Goal: Task Accomplishment & Management: Use online tool/utility

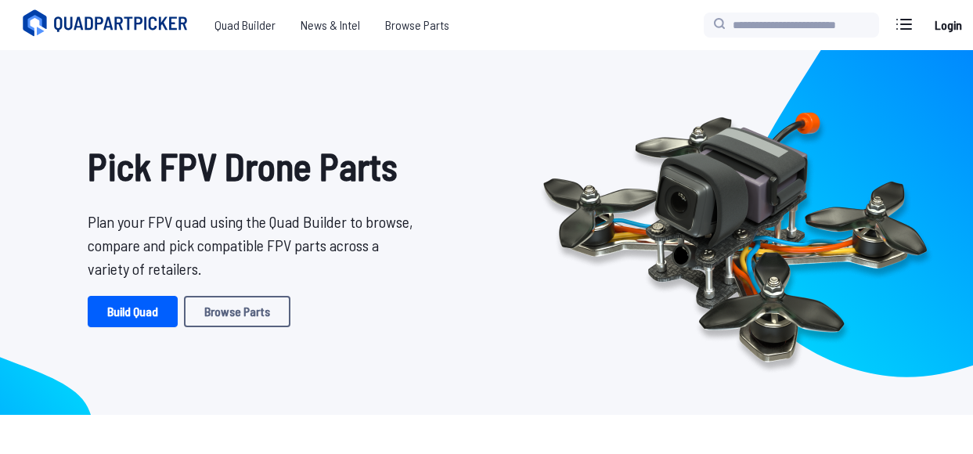
scroll to position [282, 0]
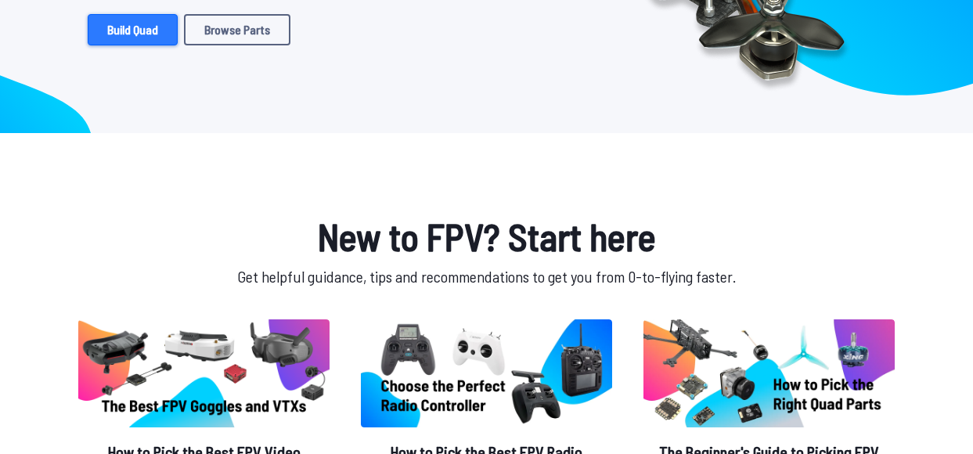
click at [127, 24] on link "Build Quad" at bounding box center [133, 29] width 90 height 31
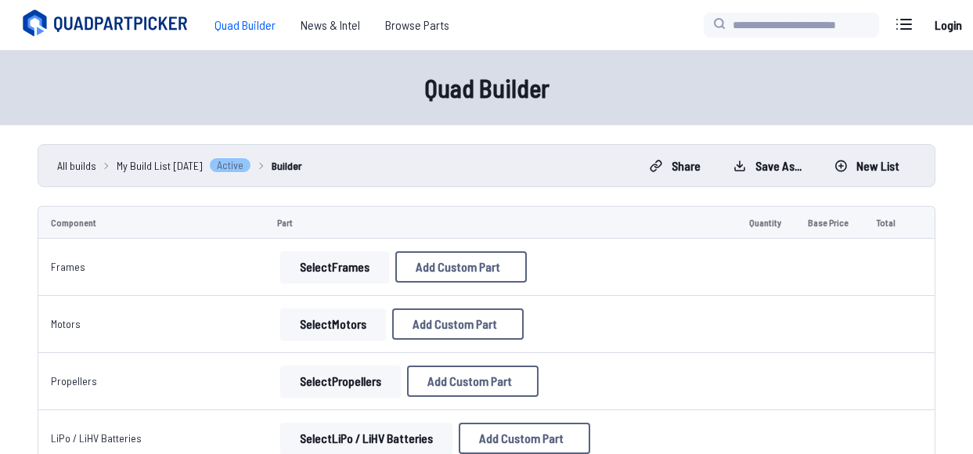
click at [311, 263] on button "Select Frames" at bounding box center [334, 266] width 109 height 31
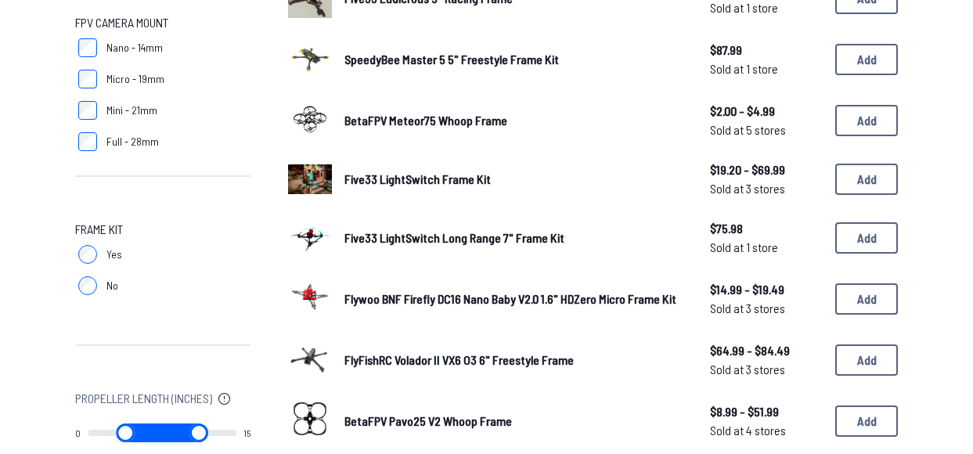
scroll to position [1278, 0]
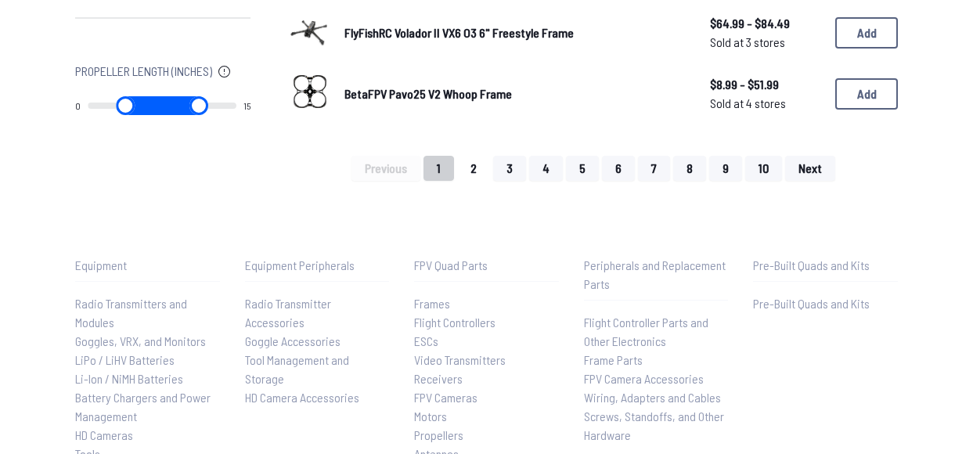
click at [482, 167] on button "2" at bounding box center [473, 168] width 33 height 25
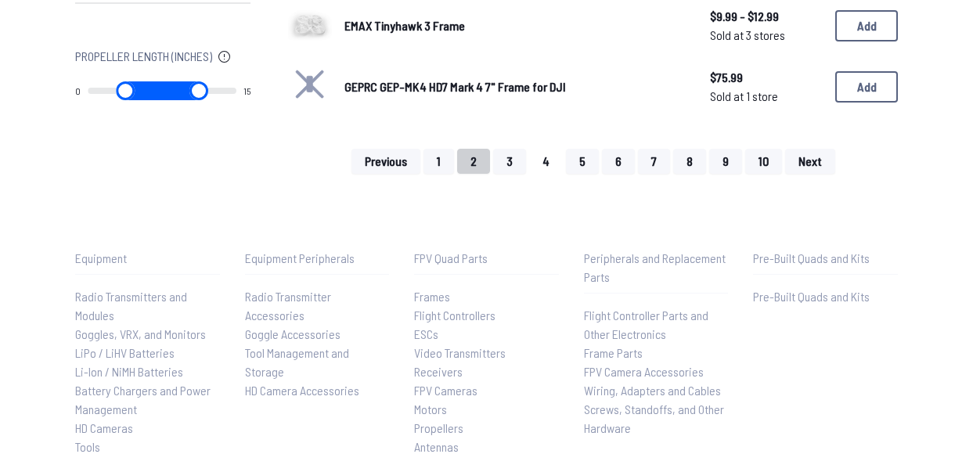
scroll to position [1299, 0]
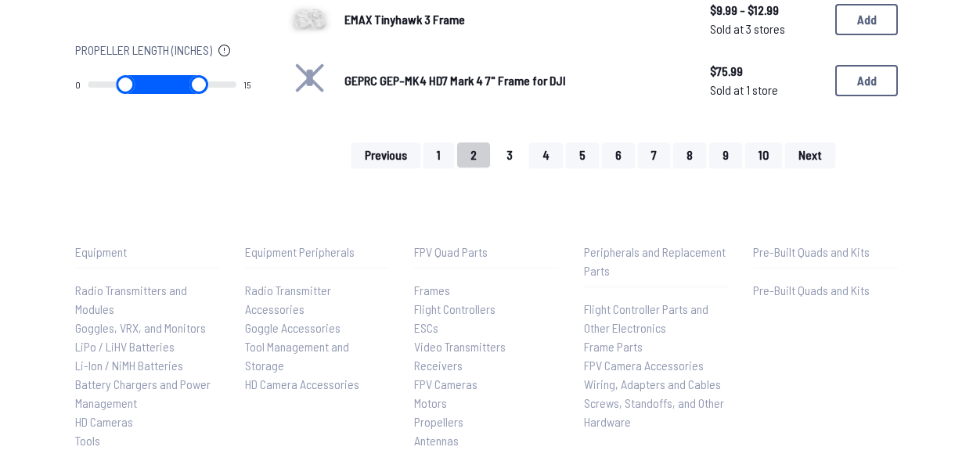
click at [510, 163] on button "3" at bounding box center [509, 154] width 33 height 25
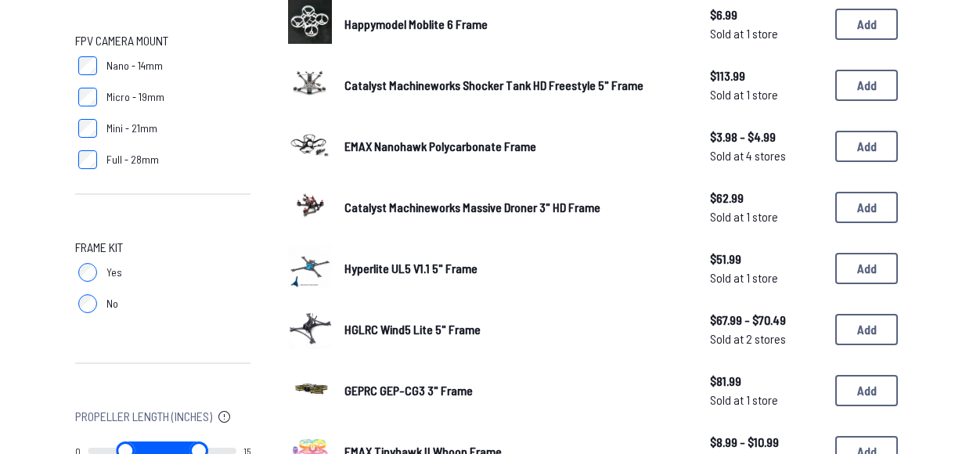
scroll to position [1080, 0]
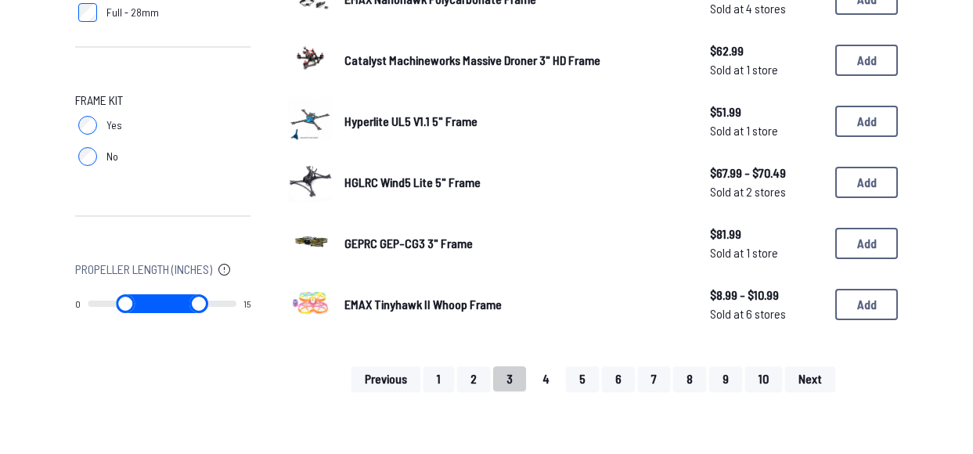
click at [552, 383] on button "4" at bounding box center [546, 378] width 34 height 25
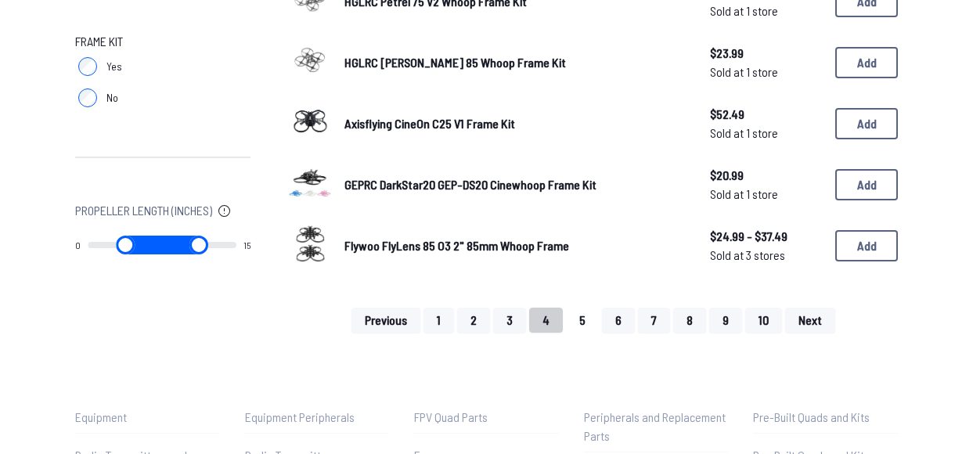
scroll to position [1148, 0]
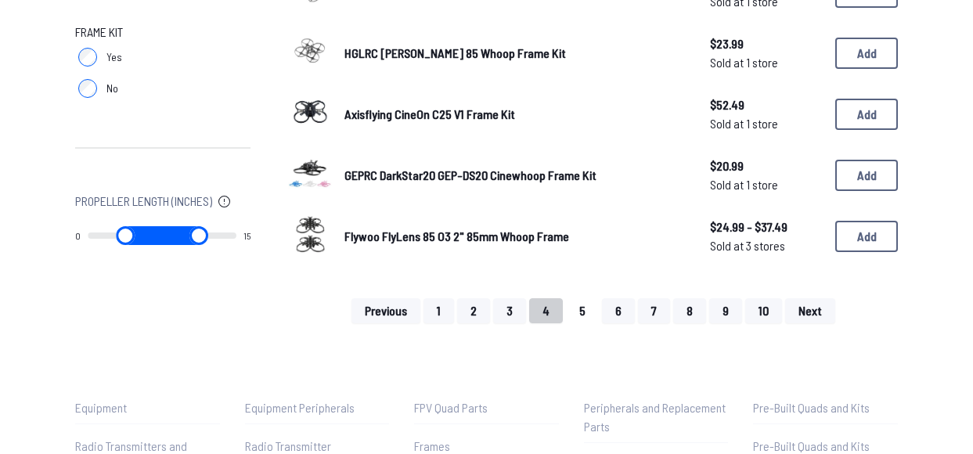
click at [593, 308] on button "5" at bounding box center [582, 310] width 33 height 25
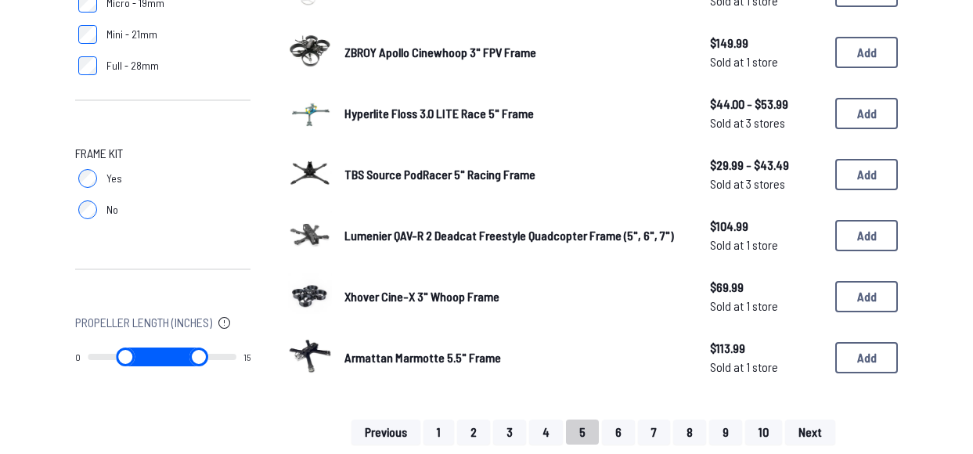
scroll to position [1062, 0]
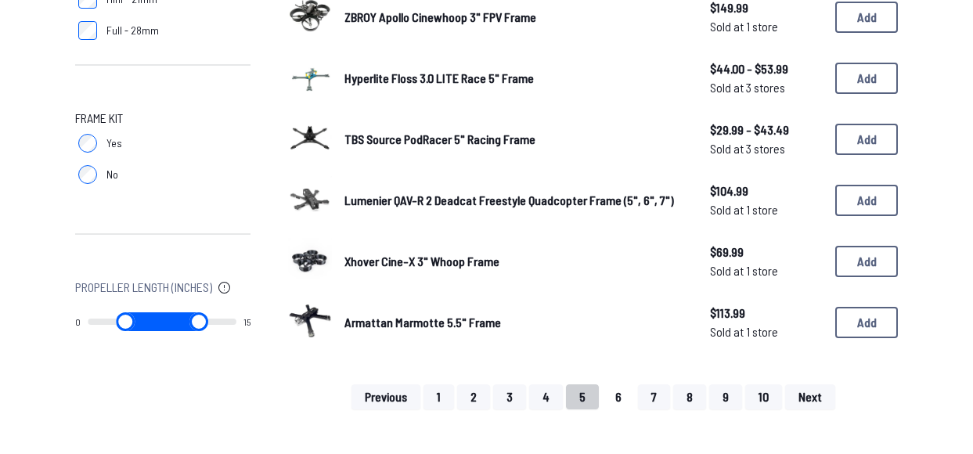
click at [611, 390] on button "6" at bounding box center [618, 396] width 33 height 25
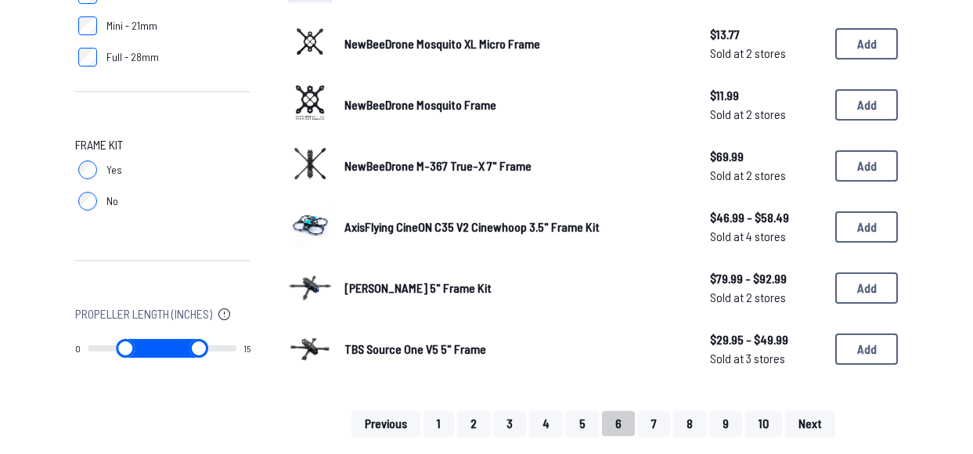
scroll to position [1107, 0]
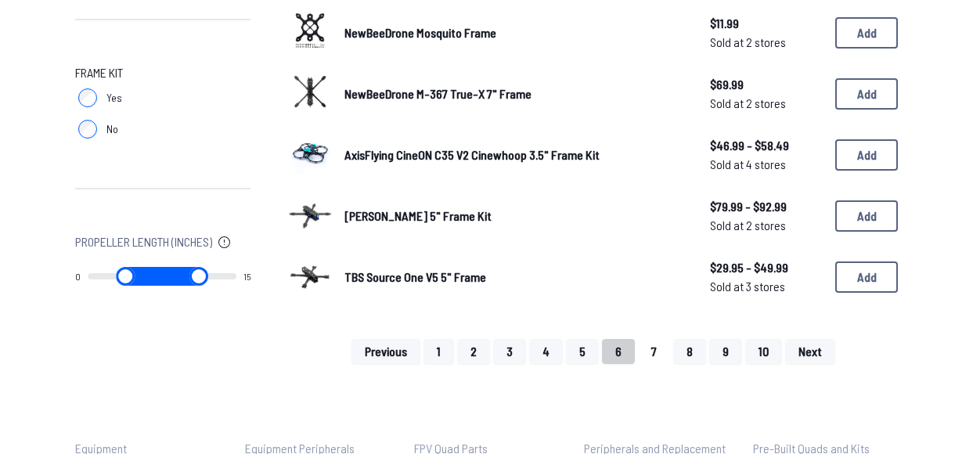
click at [656, 351] on button "7" at bounding box center [654, 351] width 32 height 25
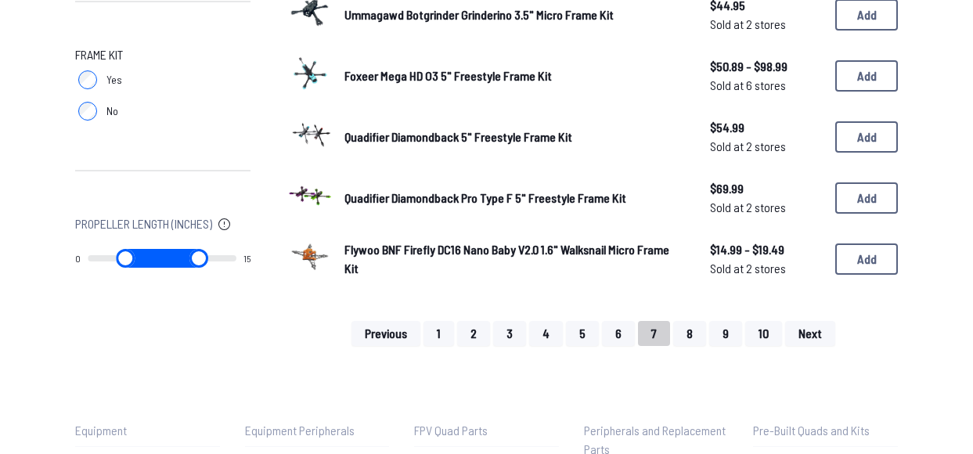
scroll to position [1131, 0]
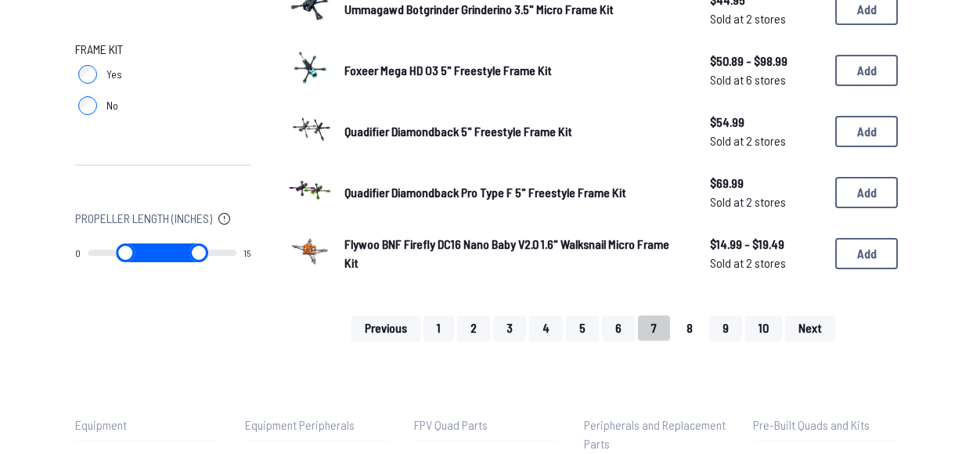
click at [684, 329] on button "8" at bounding box center [689, 327] width 33 height 25
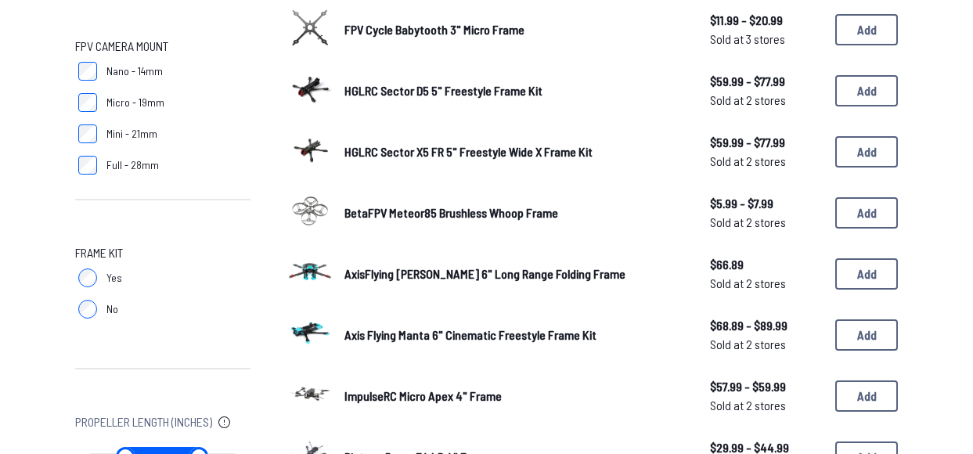
scroll to position [1135, 0]
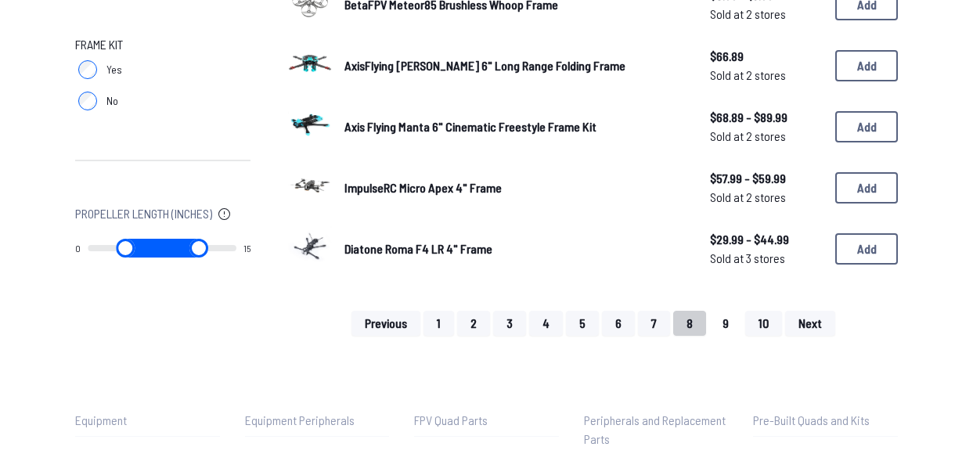
click at [721, 321] on button "9" at bounding box center [725, 323] width 33 height 25
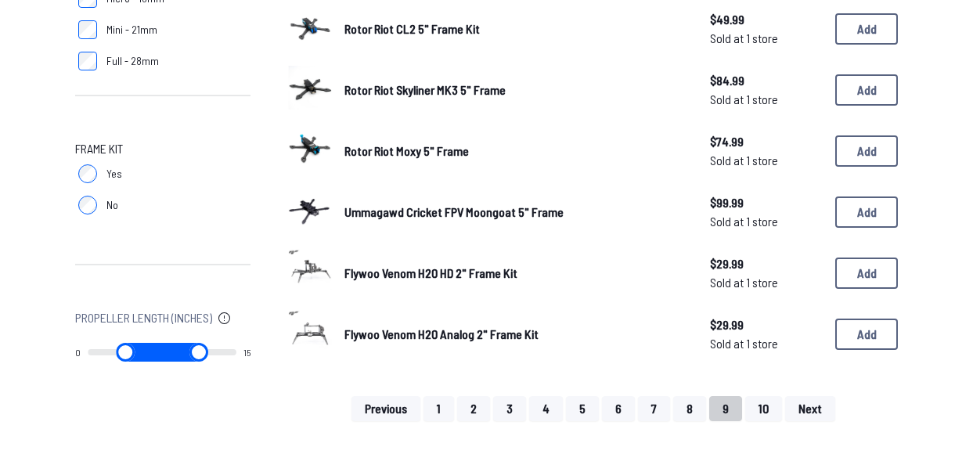
scroll to position [1030, 0]
click at [768, 403] on button "10" at bounding box center [763, 409] width 37 height 25
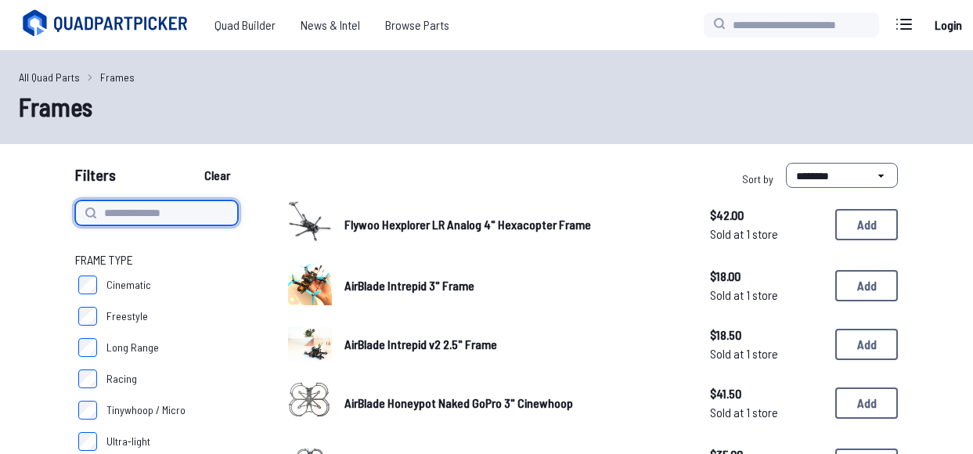
click at [201, 207] on input at bounding box center [156, 212] width 163 height 25
type input "**********"
click at [191, 163] on button "Clear" at bounding box center [217, 175] width 52 height 25
type input "**********"
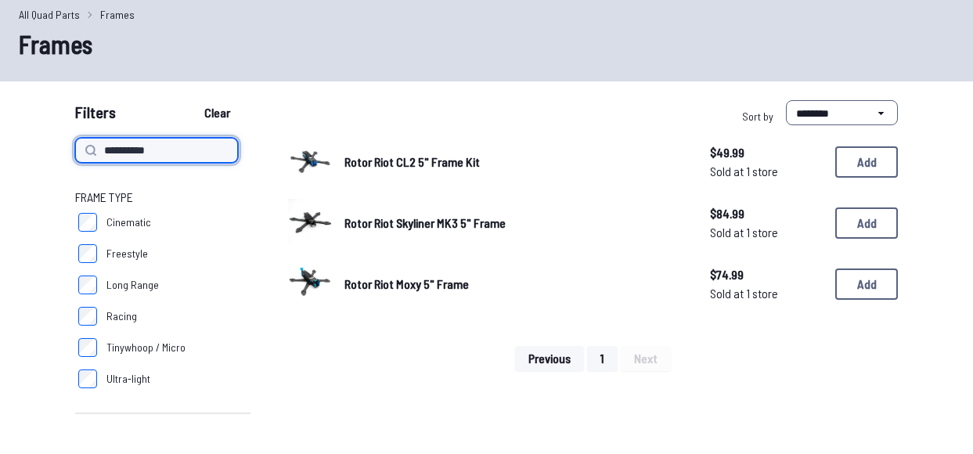
scroll to position [63, 0]
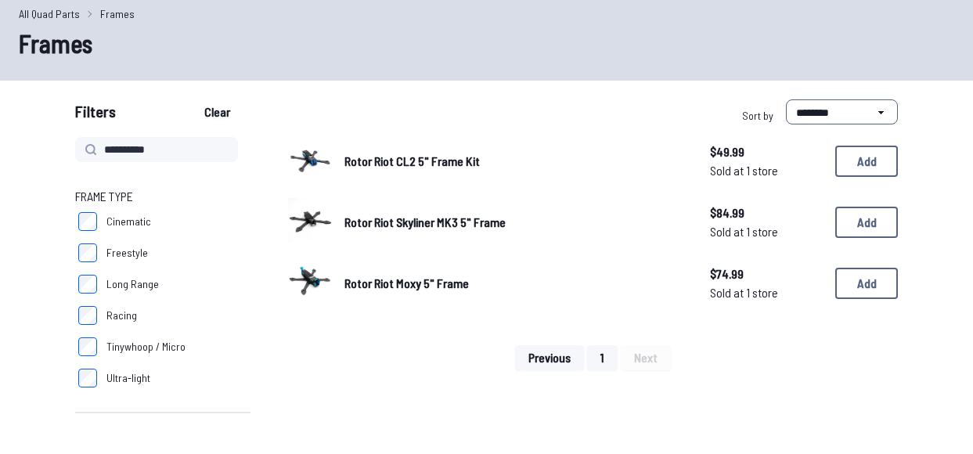
drag, startPoint x: 367, startPoint y: 224, endPoint x: 448, endPoint y: 68, distance: 175.7
click at [448, 68] on div "All Quad Parts Frames Frames" at bounding box center [486, 34] width 973 height 94
click at [156, 158] on input "**********" at bounding box center [156, 149] width 163 height 25
type input "*"
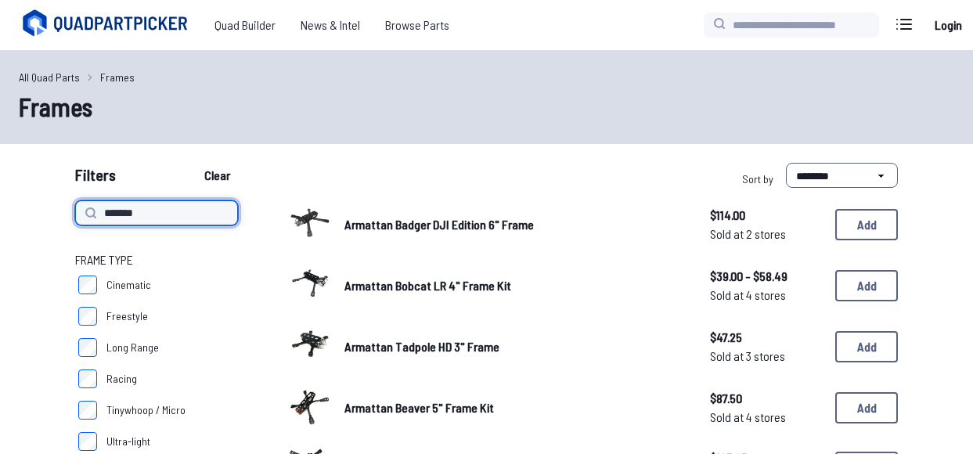
type input "*******"
click at [191, 163] on button "Clear" at bounding box center [217, 175] width 52 height 25
type input "*******"
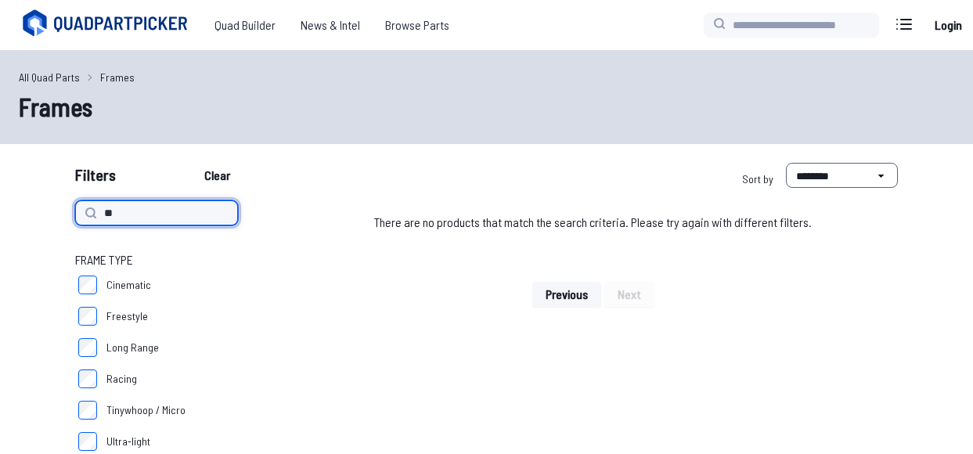
type input "*"
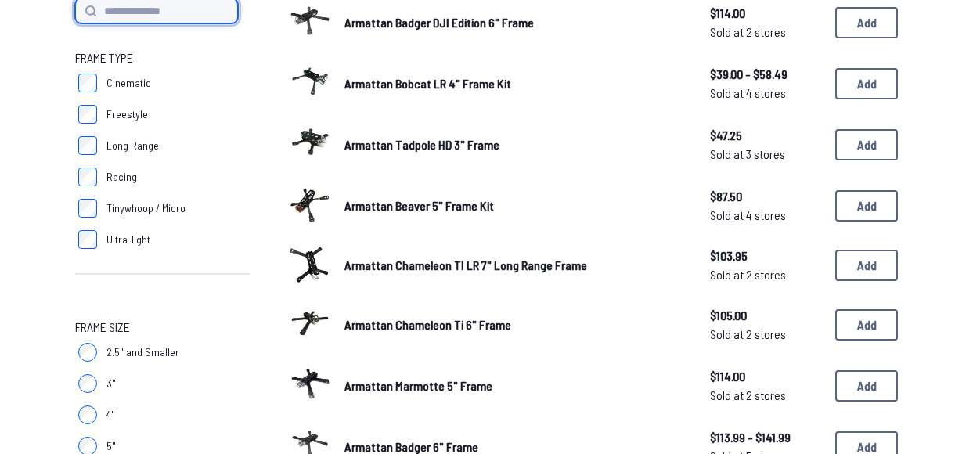
scroll to position [426, 0]
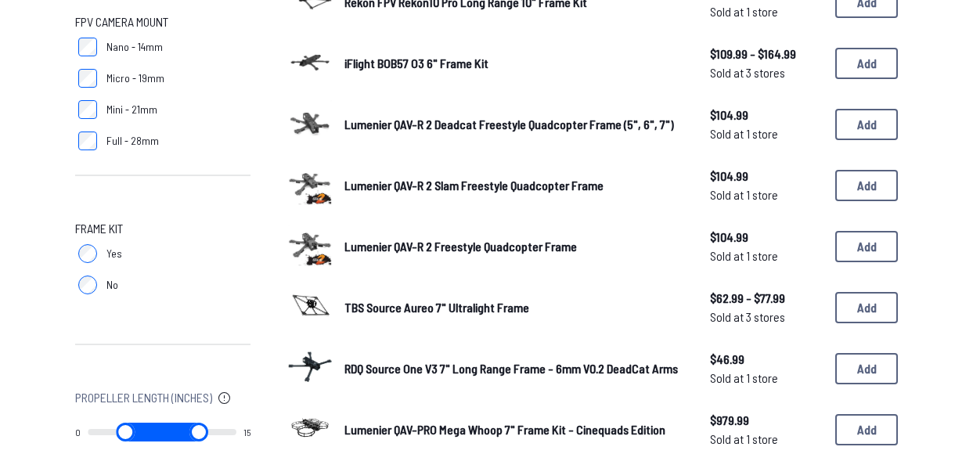
scroll to position [999, 0]
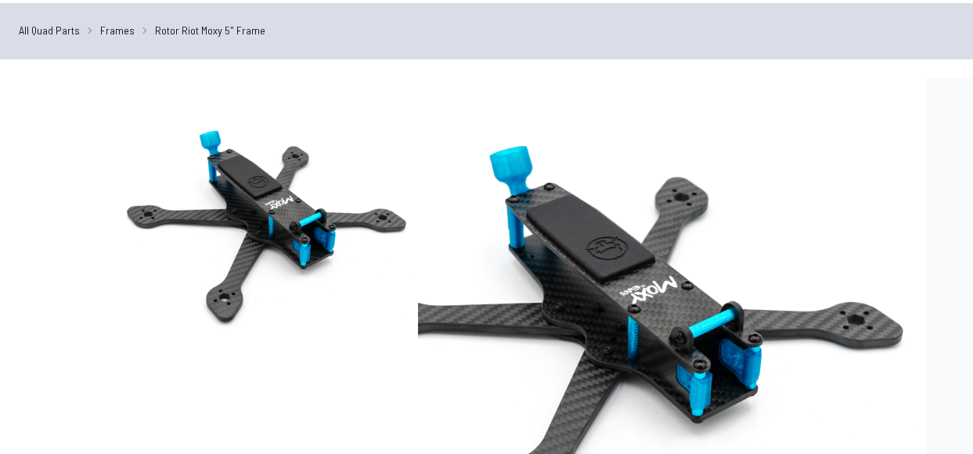
scroll to position [87, 0]
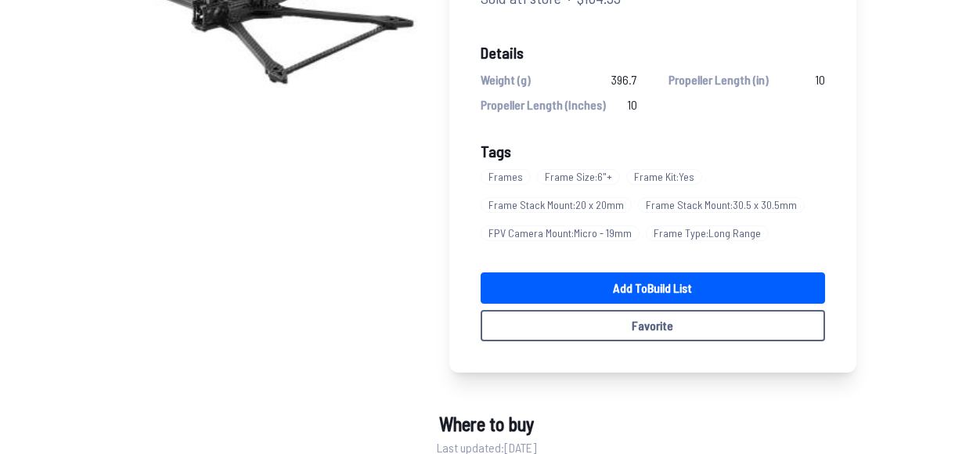
scroll to position [257, 0]
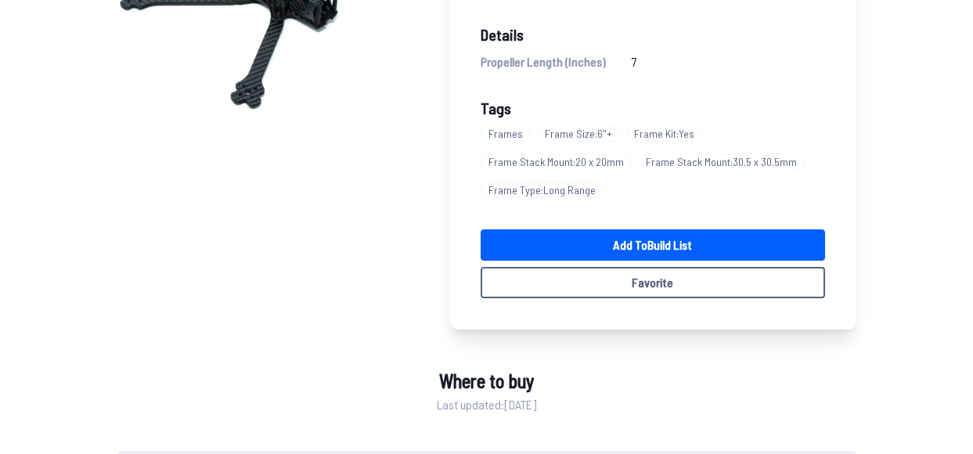
scroll to position [215, 0]
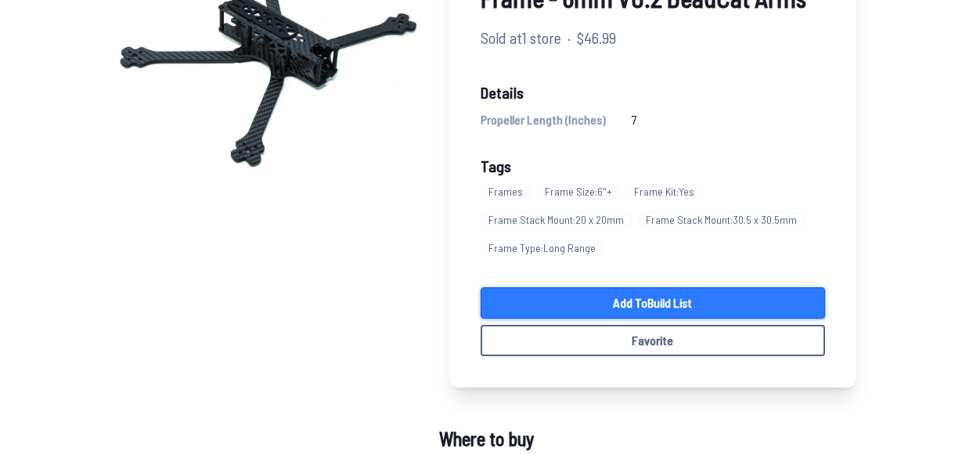
click at [701, 302] on link "Add to Build List" at bounding box center [652, 302] width 344 height 31
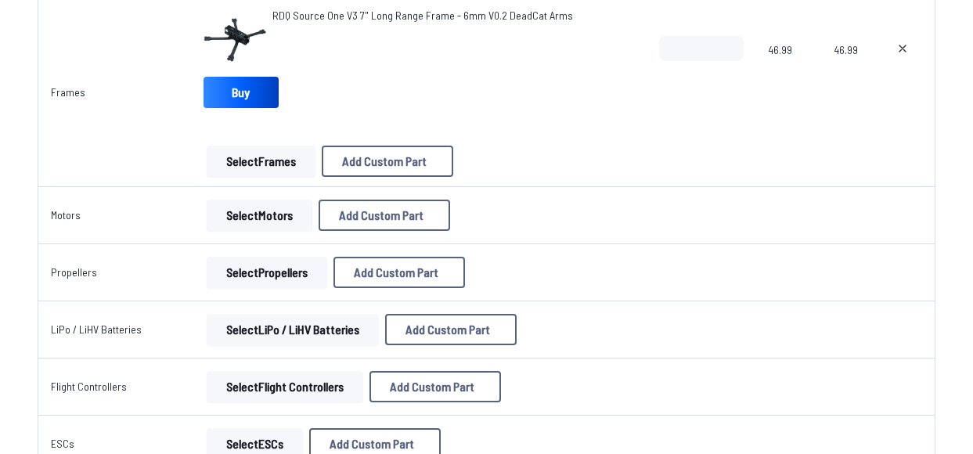
scroll to position [186, 0]
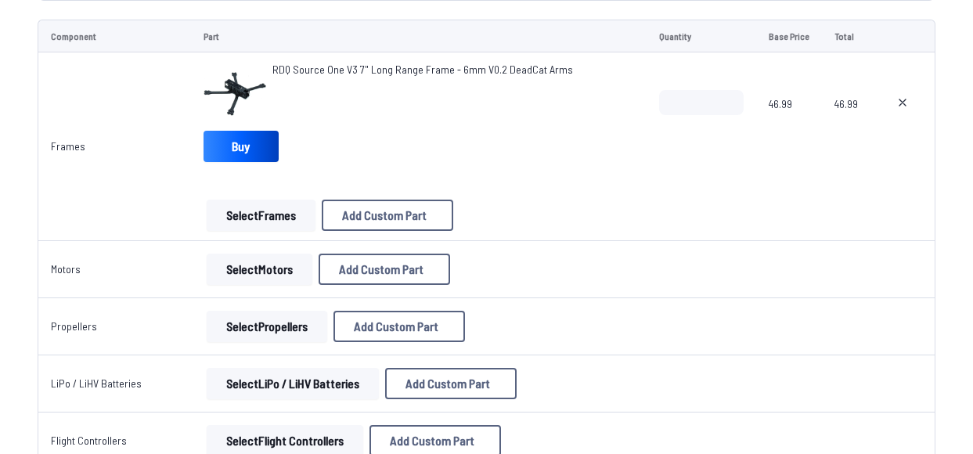
click at [257, 272] on button "Select Motors" at bounding box center [260, 269] width 106 height 31
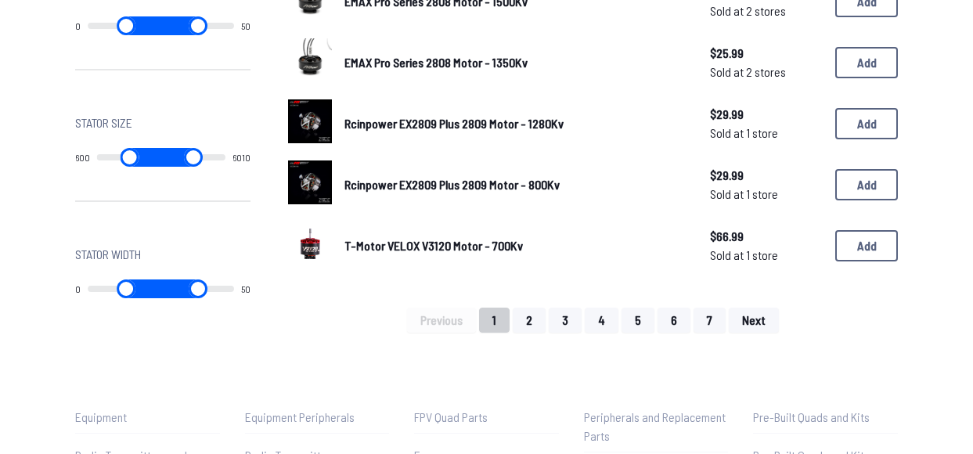
scroll to position [1139, 0]
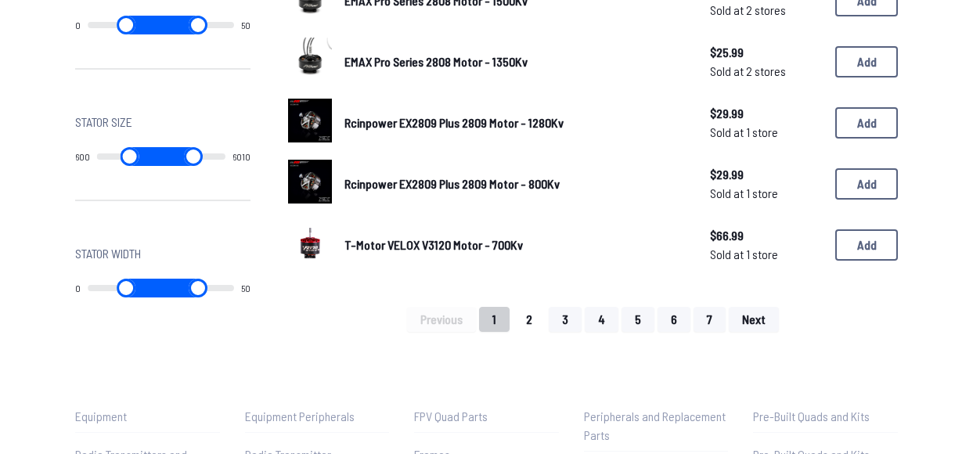
click at [528, 311] on button "2" at bounding box center [529, 319] width 33 height 25
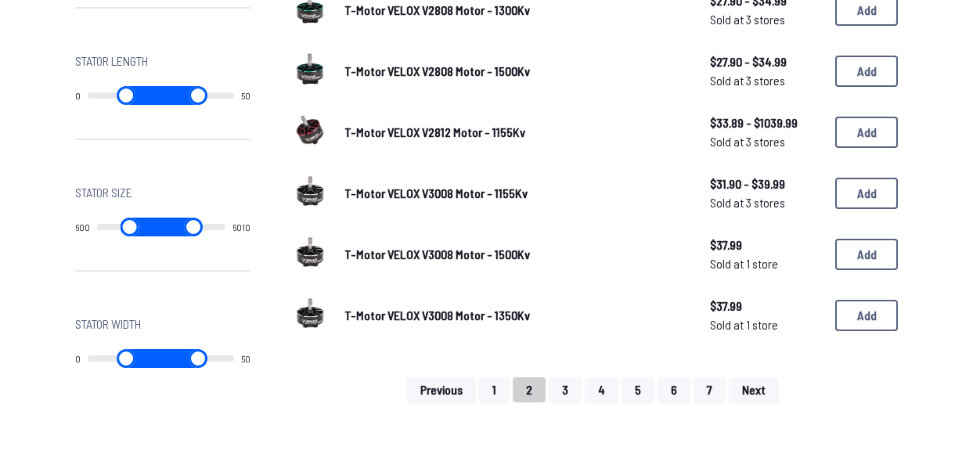
scroll to position [1070, 0]
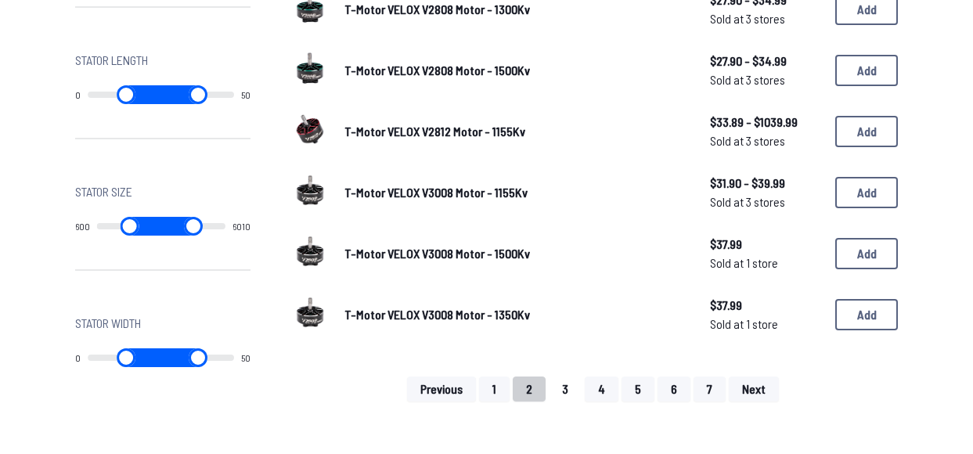
click at [556, 380] on button "3" at bounding box center [564, 388] width 33 height 25
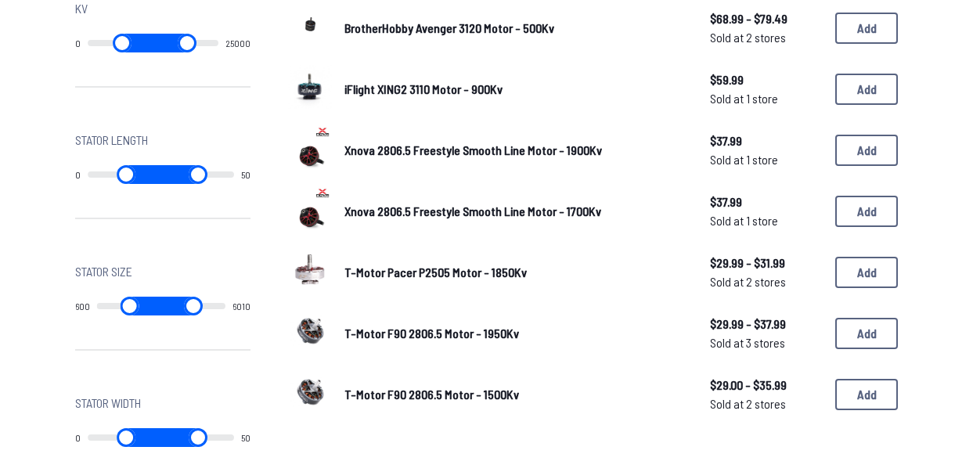
scroll to position [1043, 0]
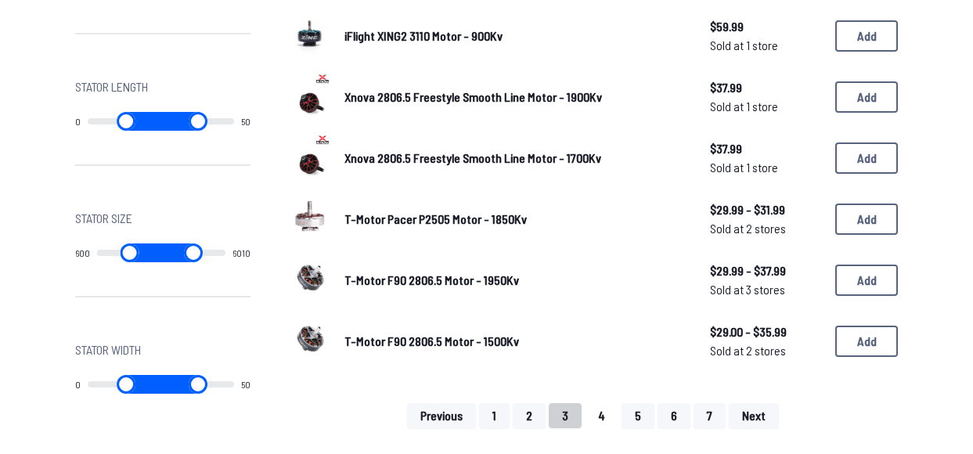
click at [606, 417] on button "4" at bounding box center [601, 415] width 34 height 25
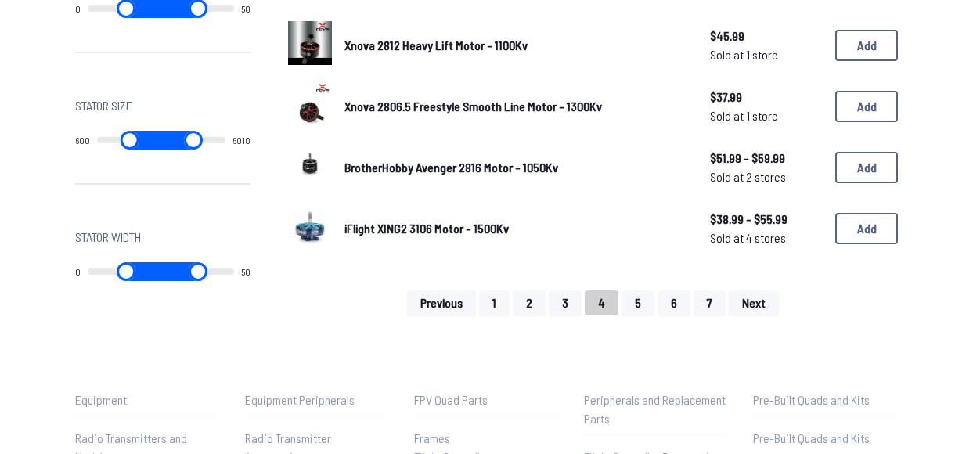
scroll to position [1164, 0]
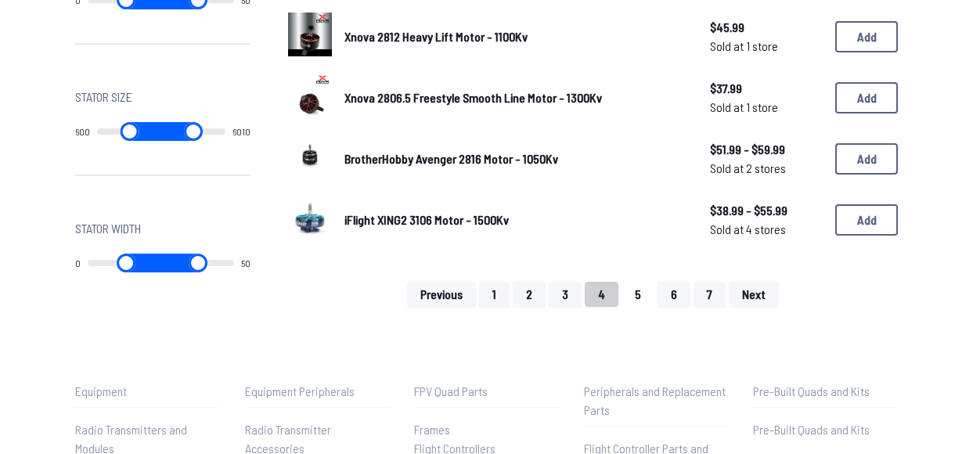
click at [635, 300] on button "5" at bounding box center [637, 294] width 33 height 25
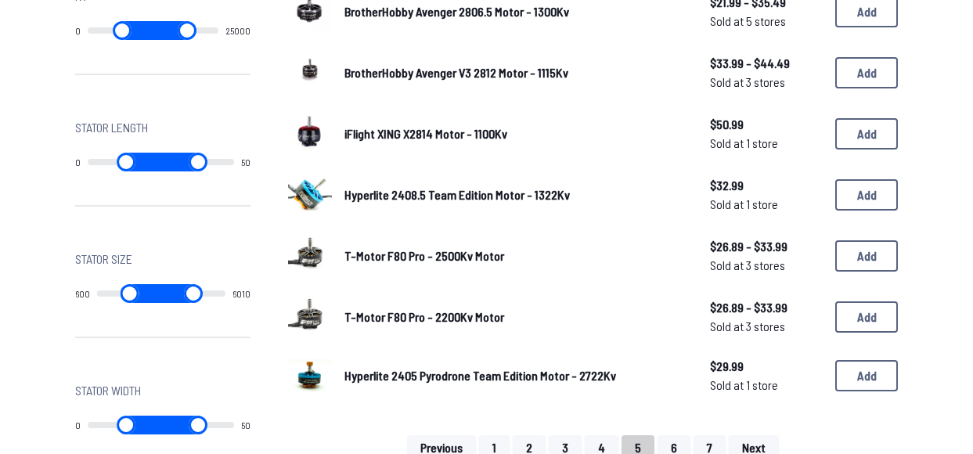
scroll to position [1054, 0]
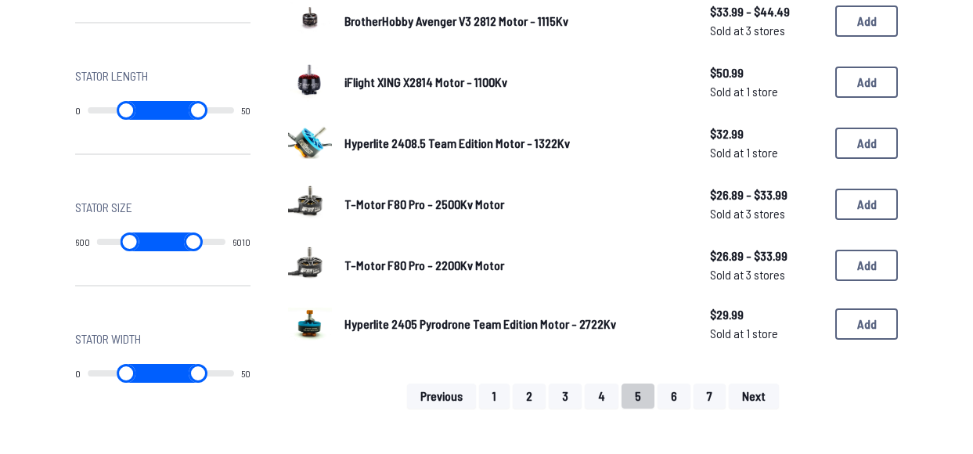
click at [367, 201] on span "T-Motor F80 Pro - 2500Kv Motor" at bounding box center [424, 203] width 160 height 15
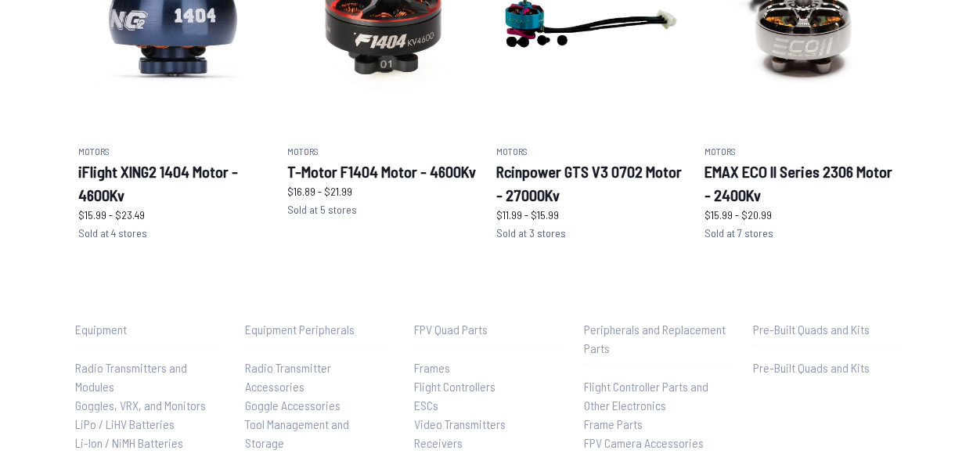
scroll to position [187, 0]
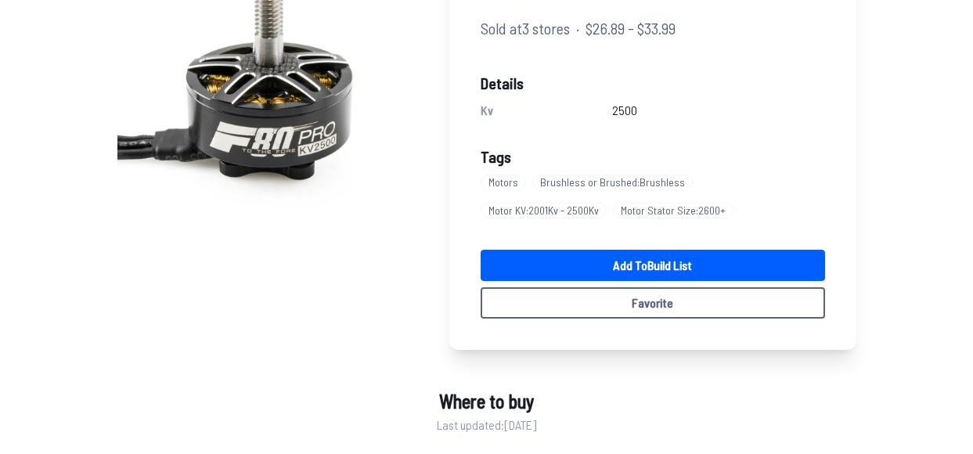
click at [731, 38] on div "Sold at 3 stores · $26.89 - $33.99" at bounding box center [652, 27] width 344 height 23
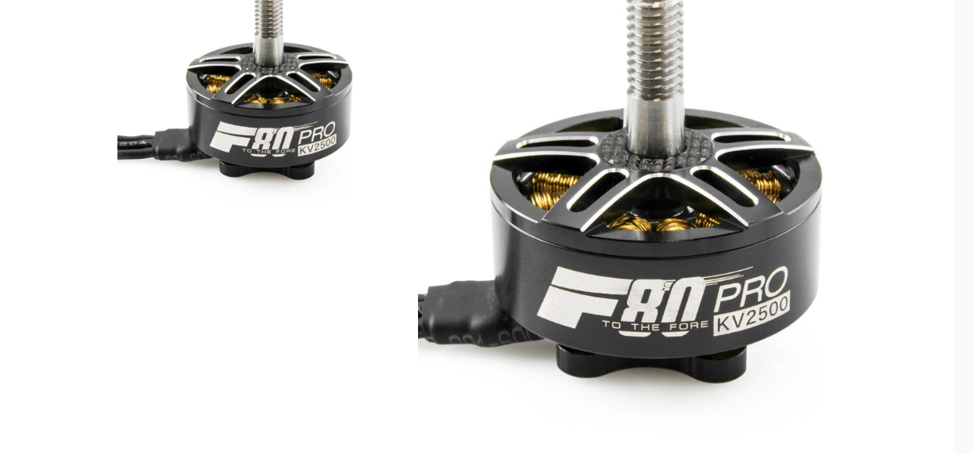
scroll to position [1056, 0]
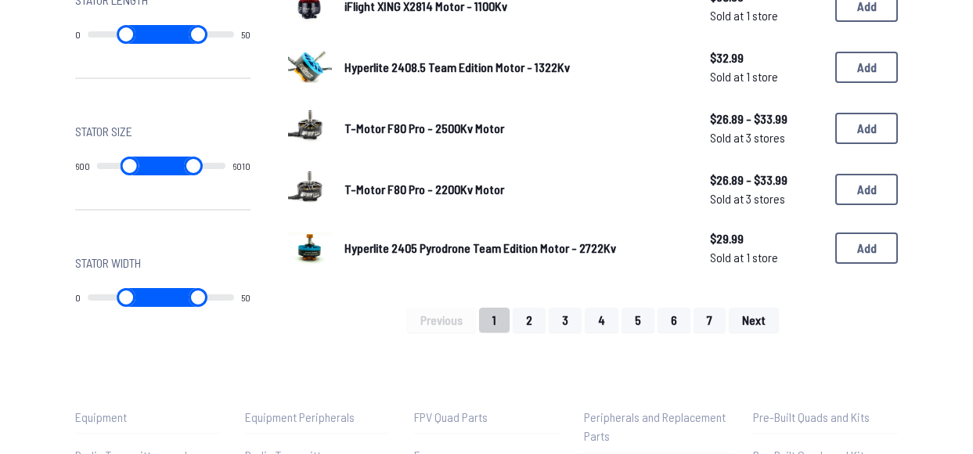
scroll to position [1135, 0]
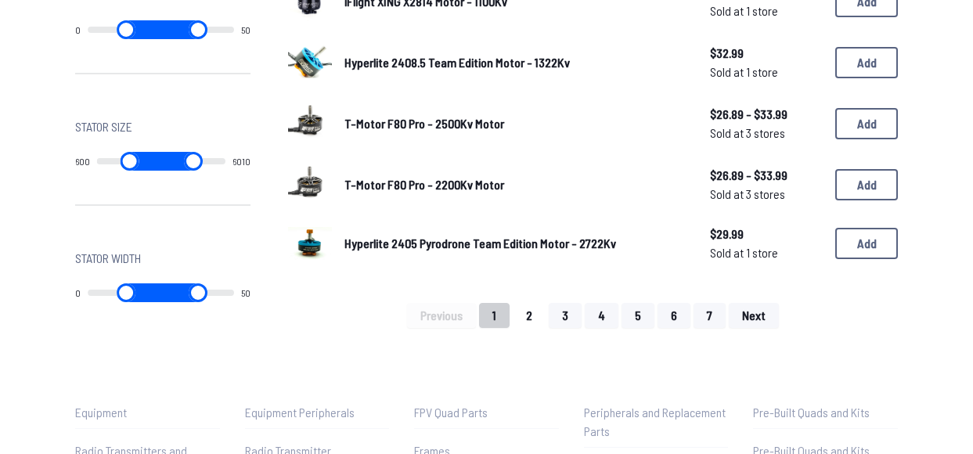
click at [533, 313] on button "2" at bounding box center [529, 315] width 33 height 25
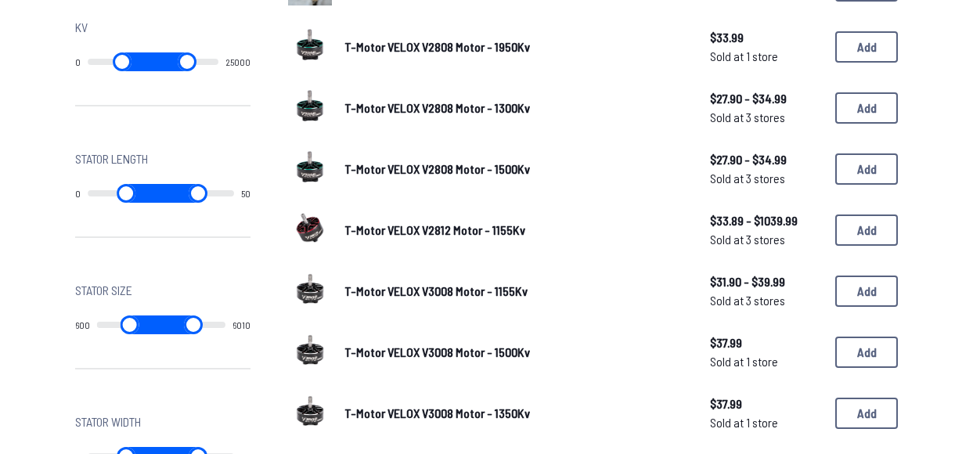
scroll to position [1091, 0]
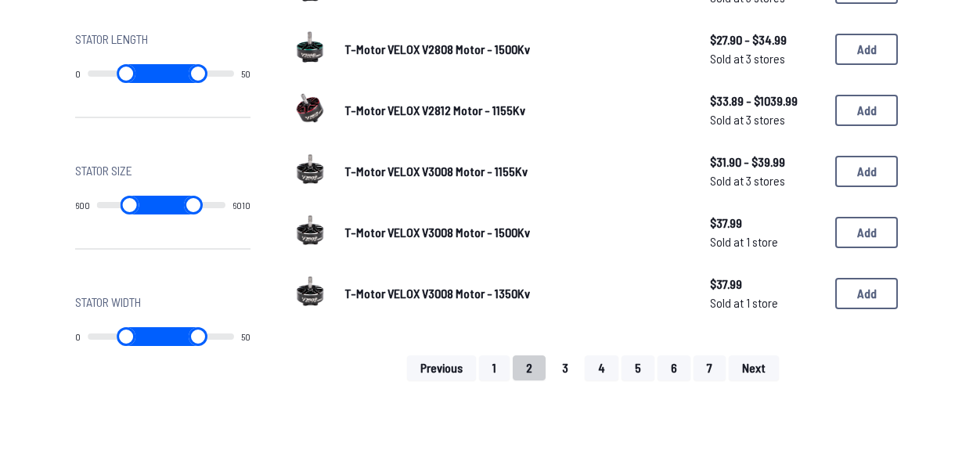
click at [569, 370] on button "3" at bounding box center [564, 367] width 33 height 25
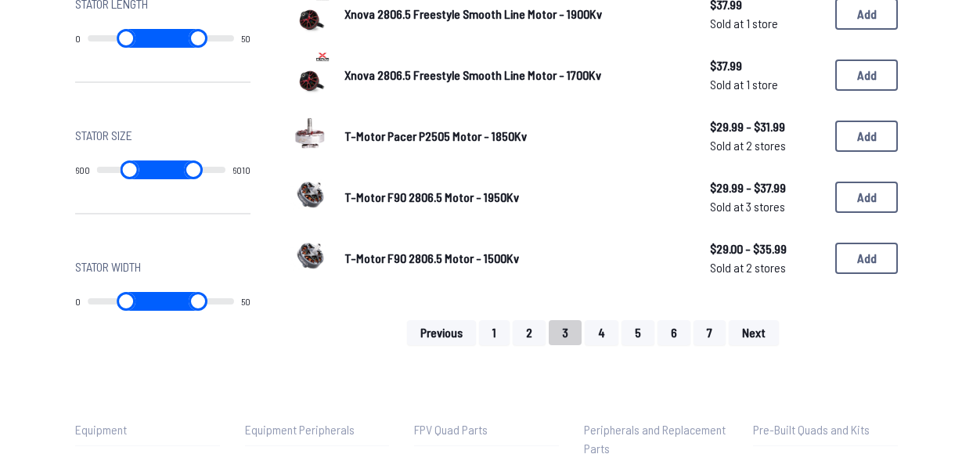
scroll to position [1128, 0]
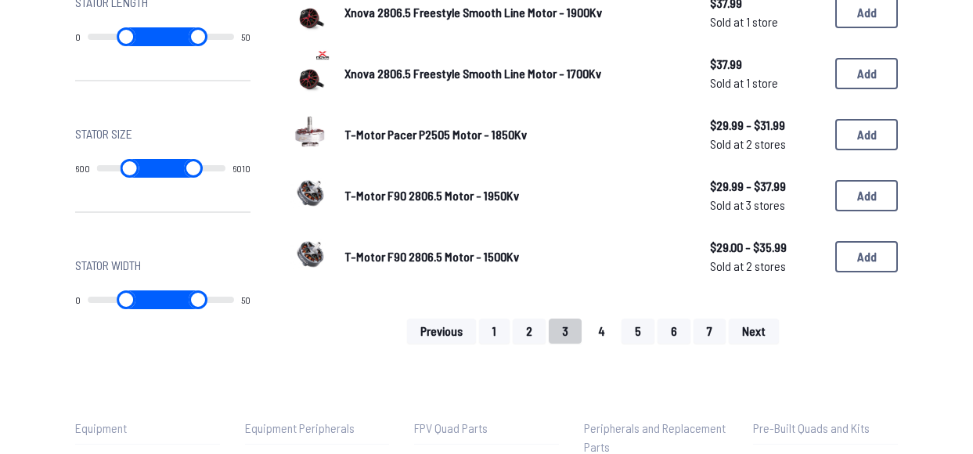
click at [592, 329] on button "4" at bounding box center [601, 330] width 34 height 25
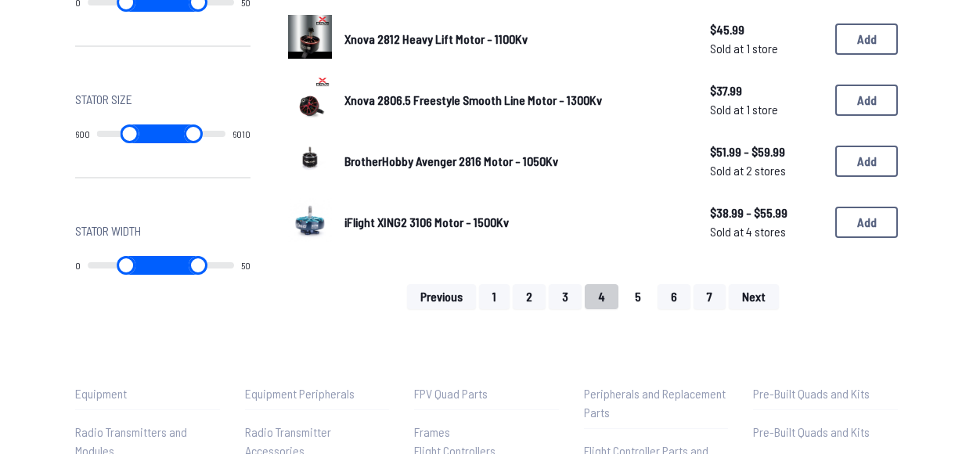
scroll to position [1163, 0]
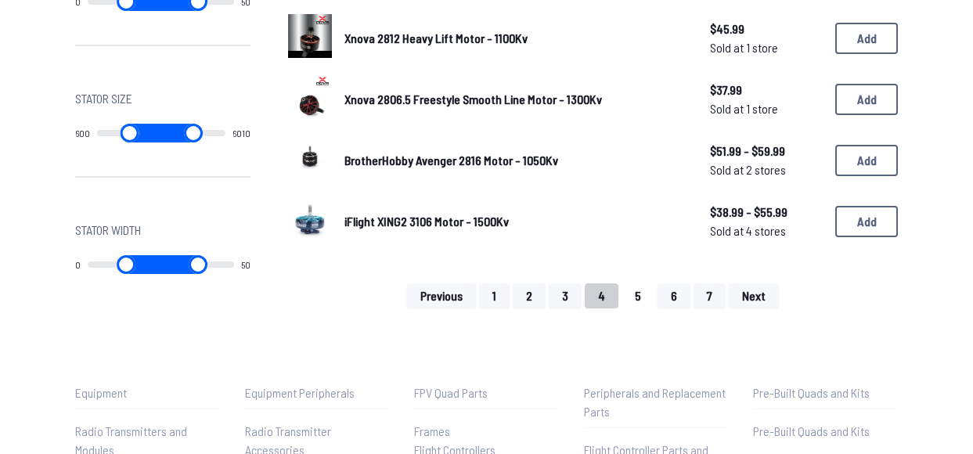
click at [630, 302] on button "5" at bounding box center [637, 295] width 33 height 25
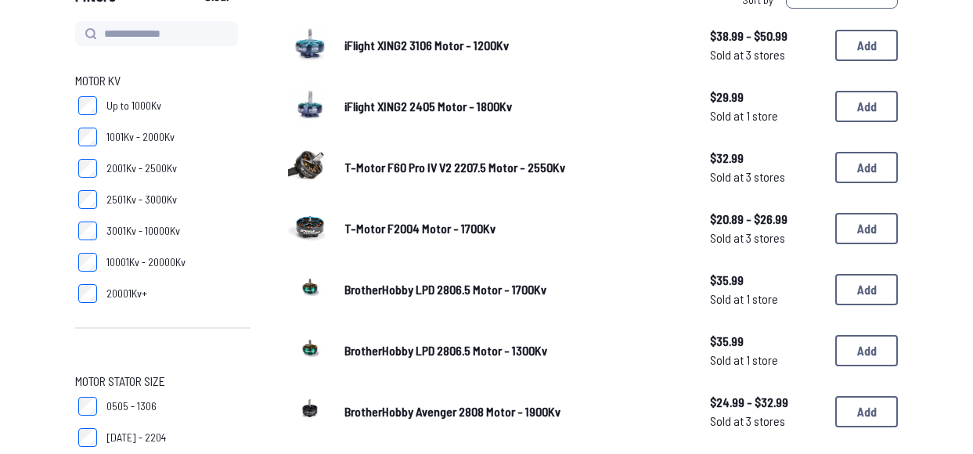
scroll to position [178, 0]
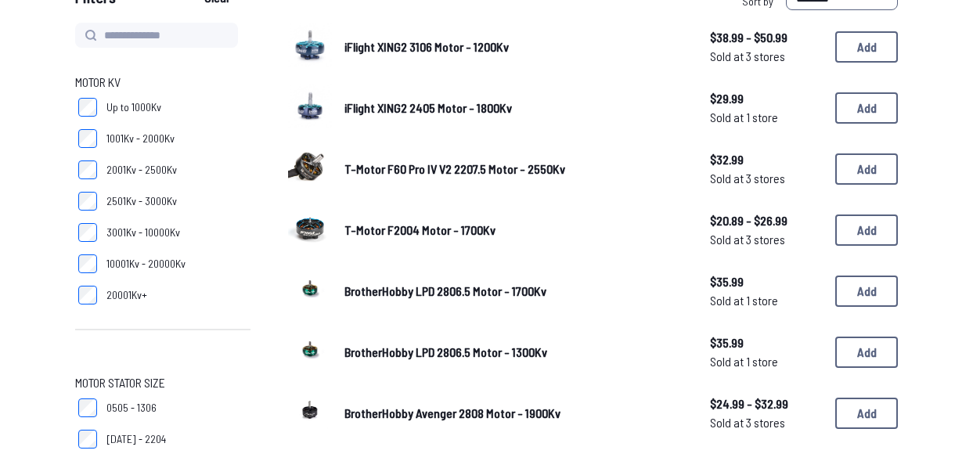
click at [432, 172] on span "T-Motor F60 Pro IV V2 2207.5 Motor - 2550Kv" at bounding box center [454, 168] width 221 height 15
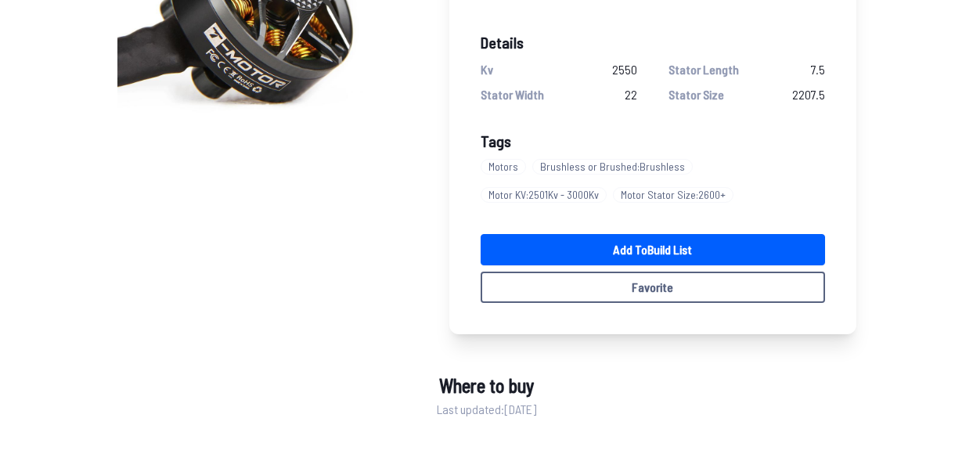
scroll to position [309, 0]
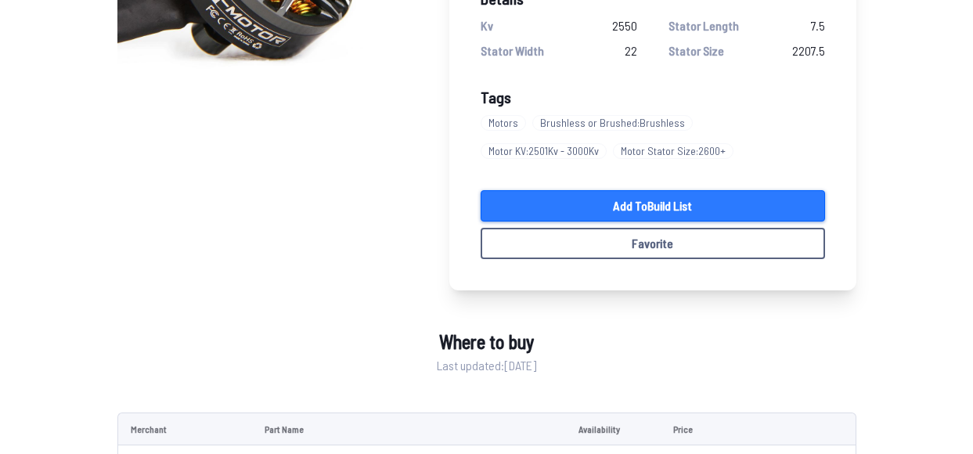
click at [584, 209] on link "Add to Build List" at bounding box center [652, 205] width 344 height 31
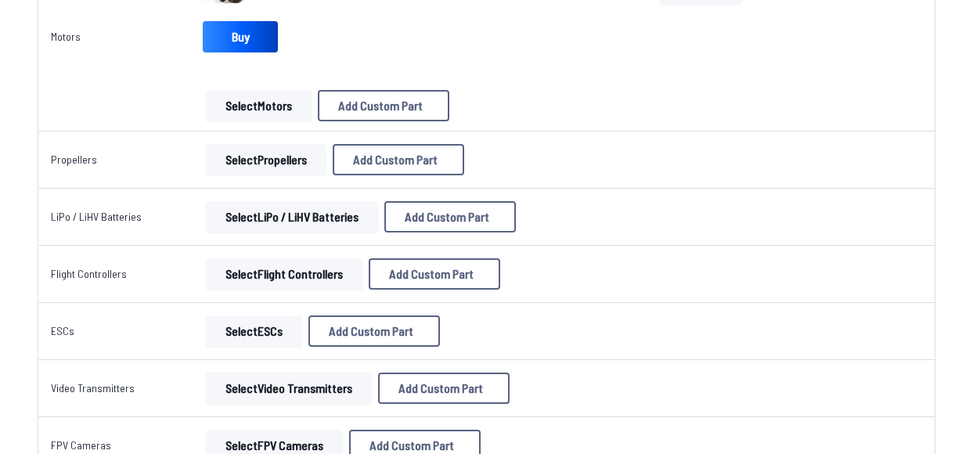
scroll to position [360, 0]
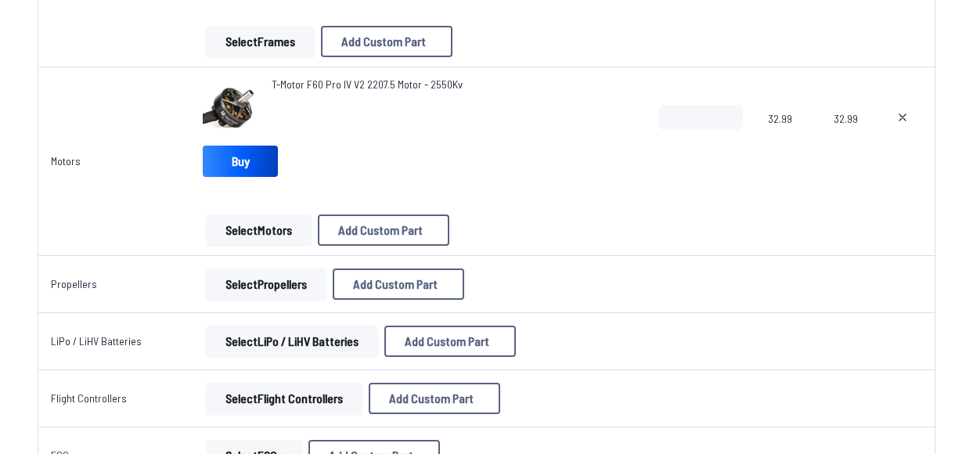
click at [276, 286] on button "Select Propellers" at bounding box center [266, 283] width 120 height 31
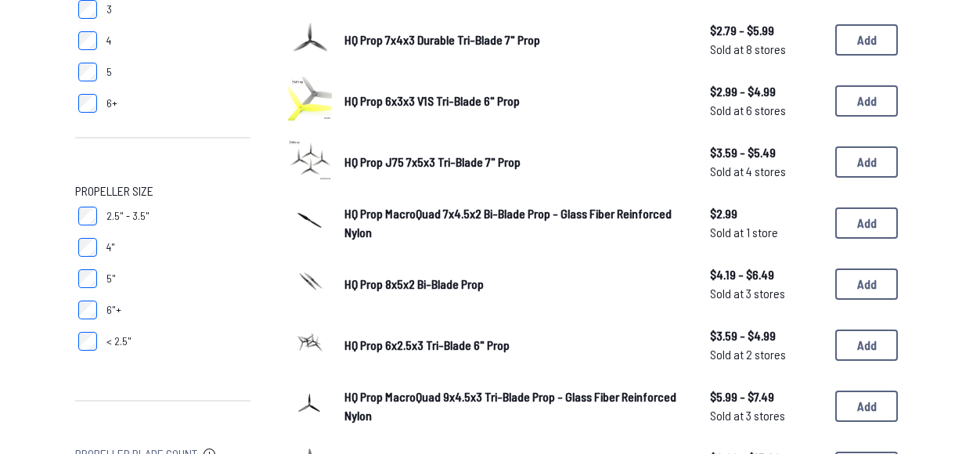
scroll to position [131, 0]
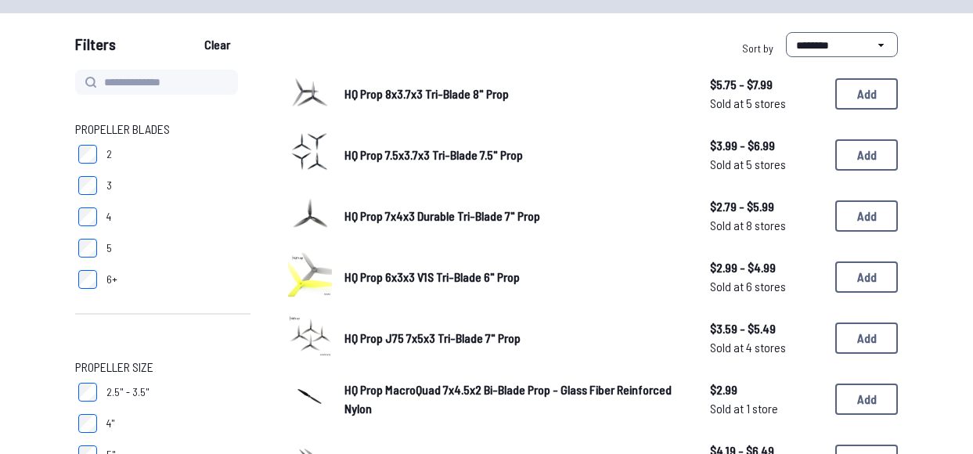
click at [407, 343] on span "HQ Prop J75 7x5x3 Tri-Blade 7" Prop" at bounding box center [432, 337] width 176 height 15
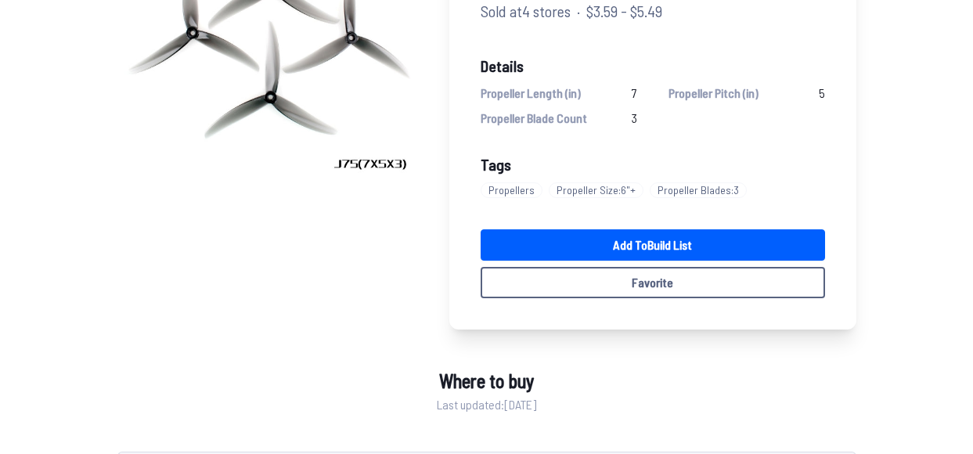
scroll to position [266, 0]
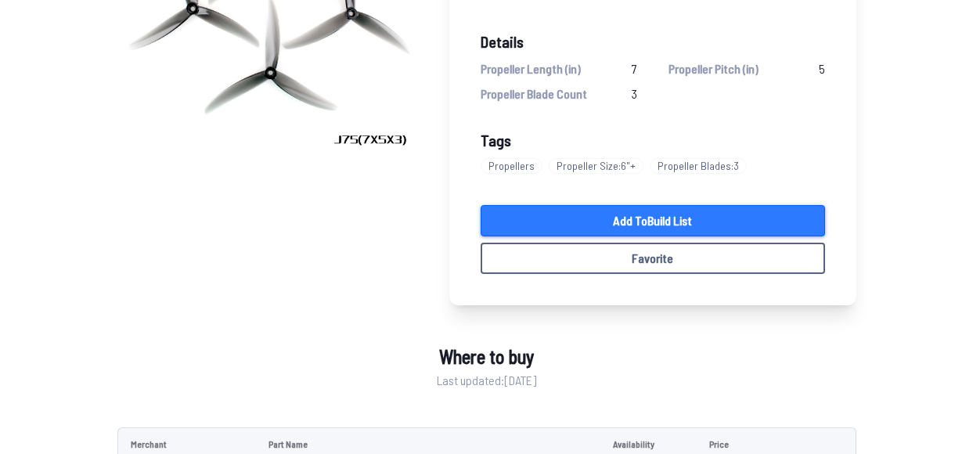
click at [624, 215] on link "Add to Build List" at bounding box center [652, 220] width 344 height 31
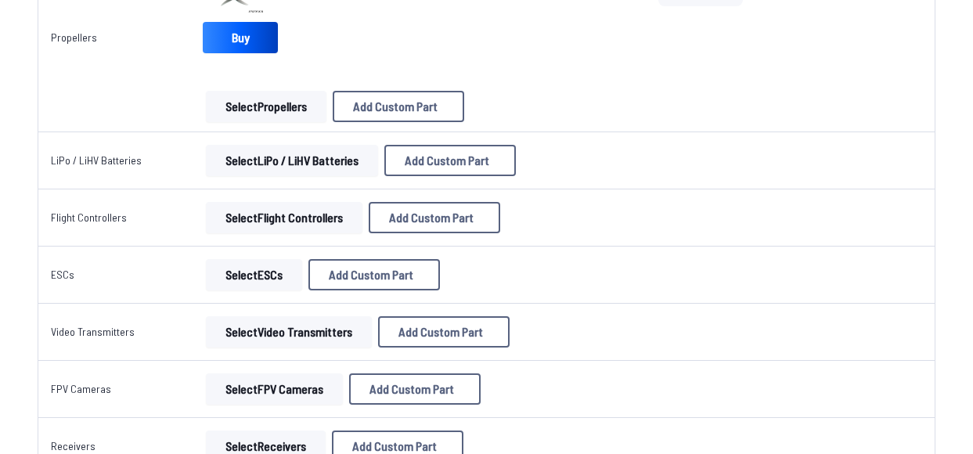
scroll to position [667, 0]
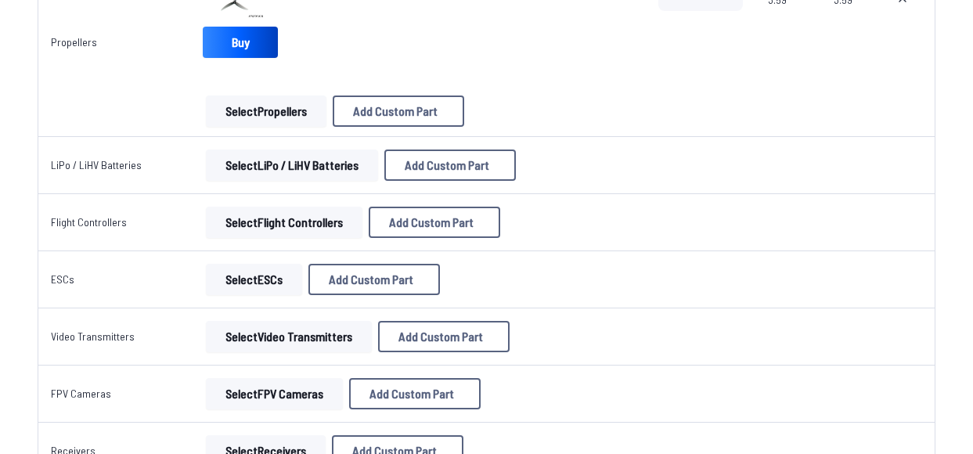
click at [349, 173] on button "Select LiPo / LiHV Batteries" at bounding box center [292, 164] width 172 height 31
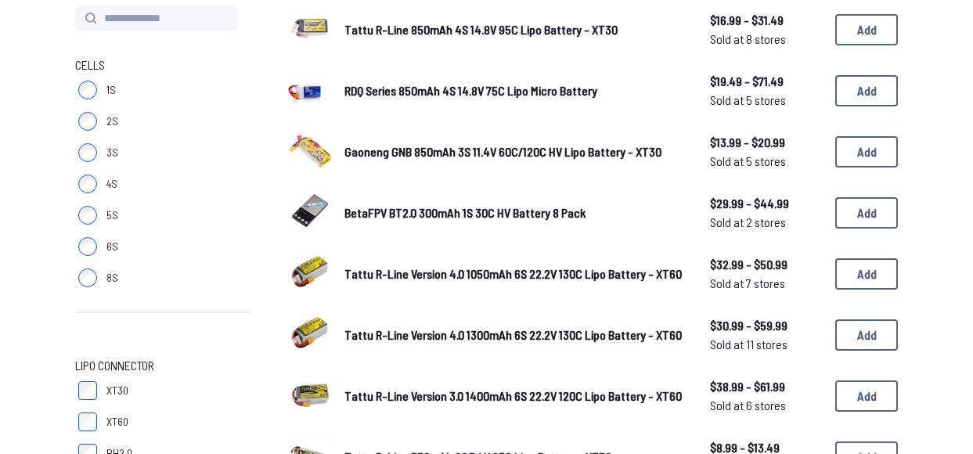
scroll to position [138, 0]
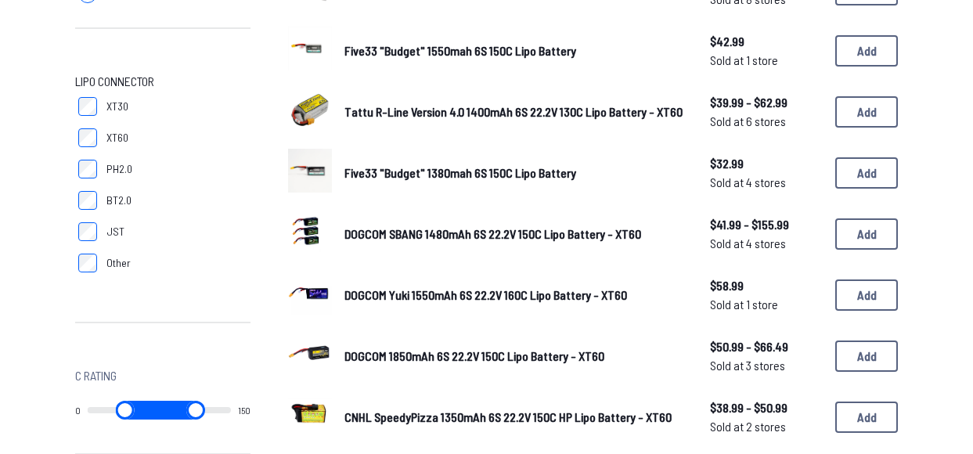
scroll to position [450, 0]
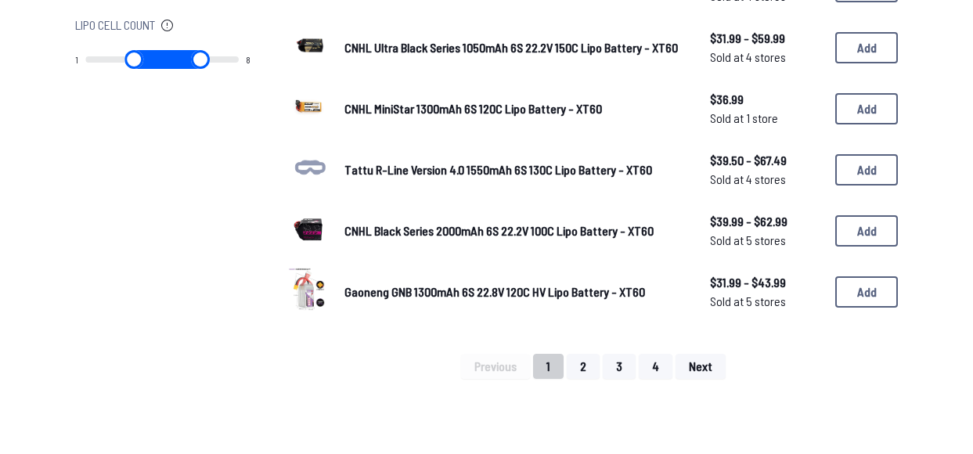
scroll to position [937, 0]
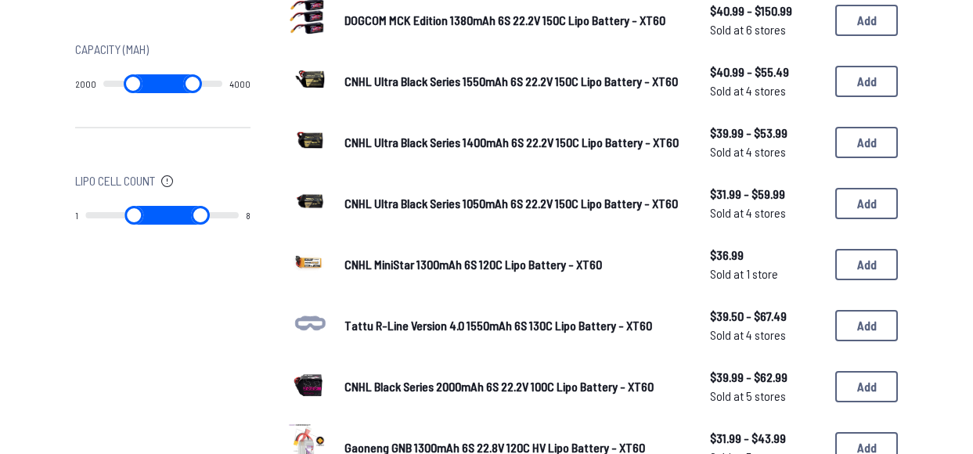
type input "****"
drag, startPoint x: 89, startPoint y: 85, endPoint x: 161, endPoint y: 81, distance: 72.1
click at [160, 84] on input "range" at bounding box center [133, 83] width 60 height 19
type input "****"
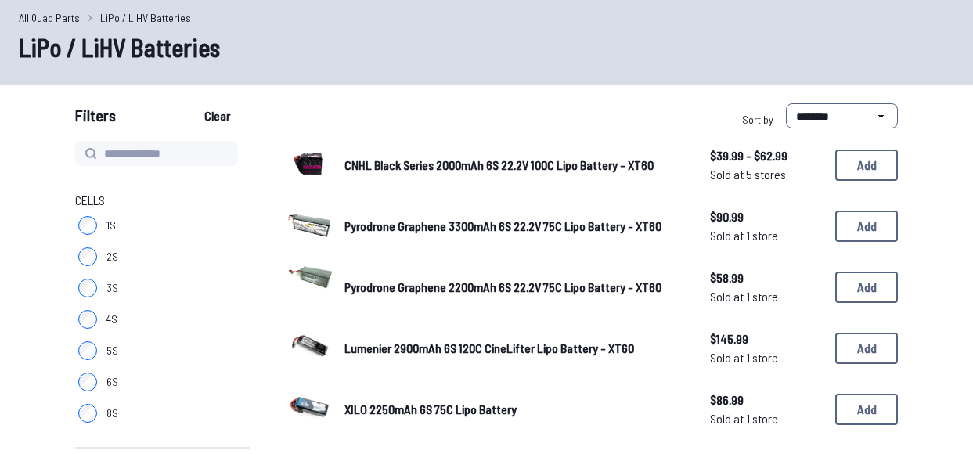
scroll to position [71, 0]
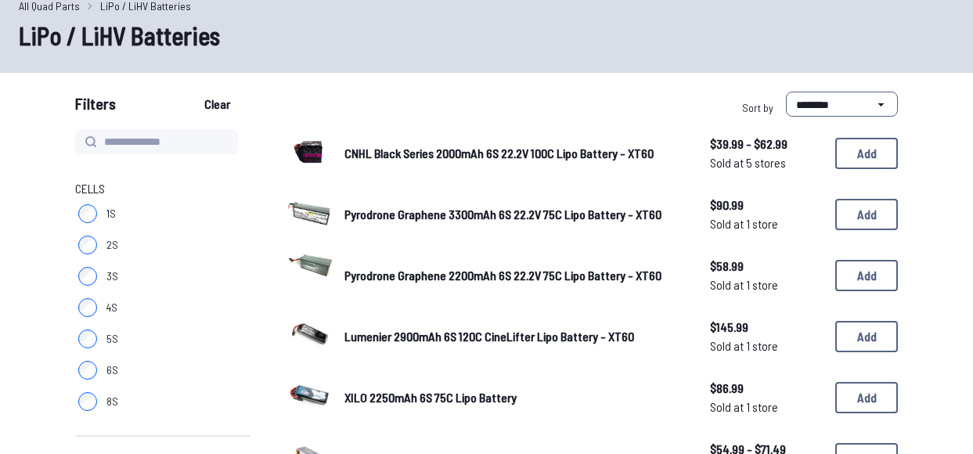
click at [382, 213] on span "Pyrodrone Graphene 3300mAh 6S 22.2V 75C Lipo Battery - XT60" at bounding box center [502, 214] width 317 height 15
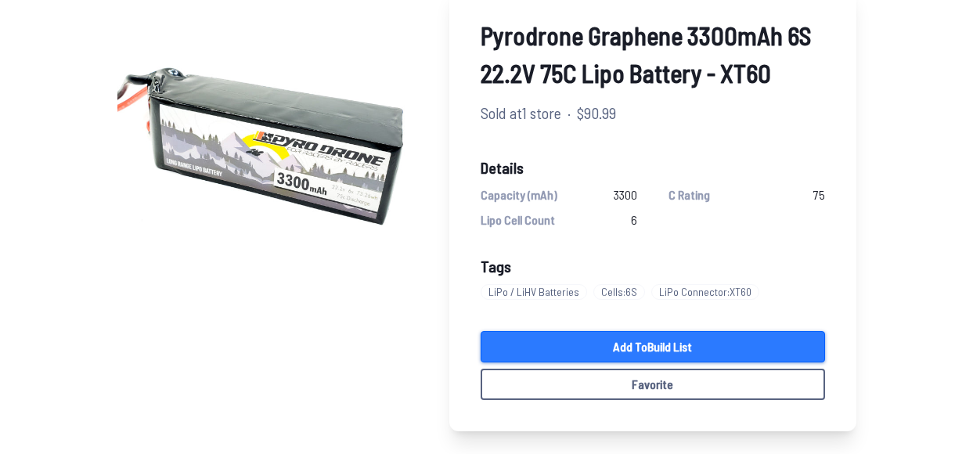
scroll to position [139, 0]
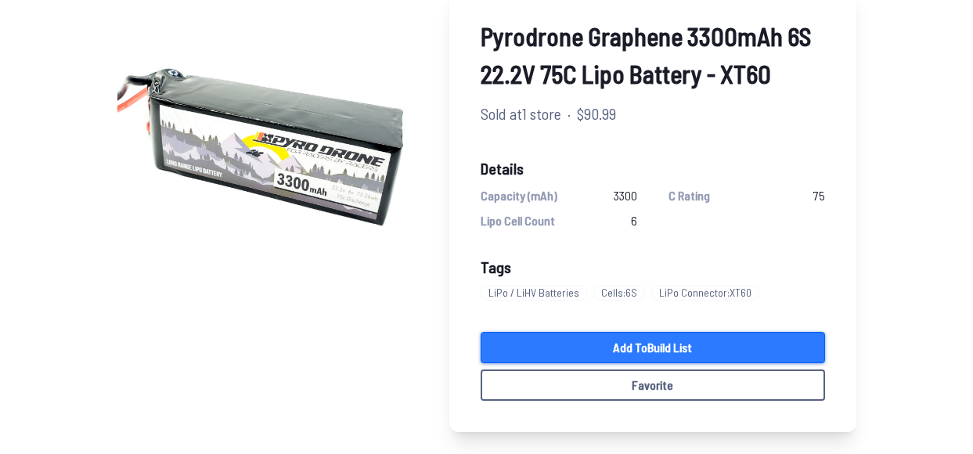
click at [570, 349] on link "Add to Build List" at bounding box center [652, 347] width 344 height 31
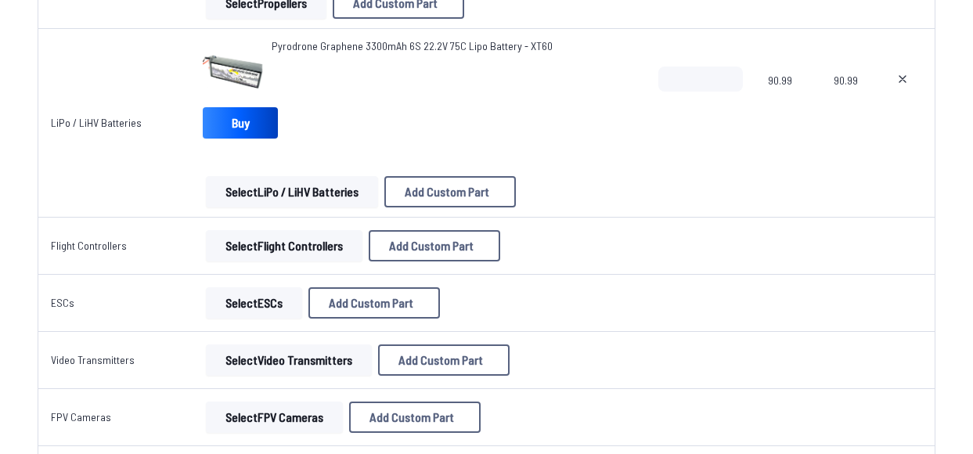
scroll to position [830, 0]
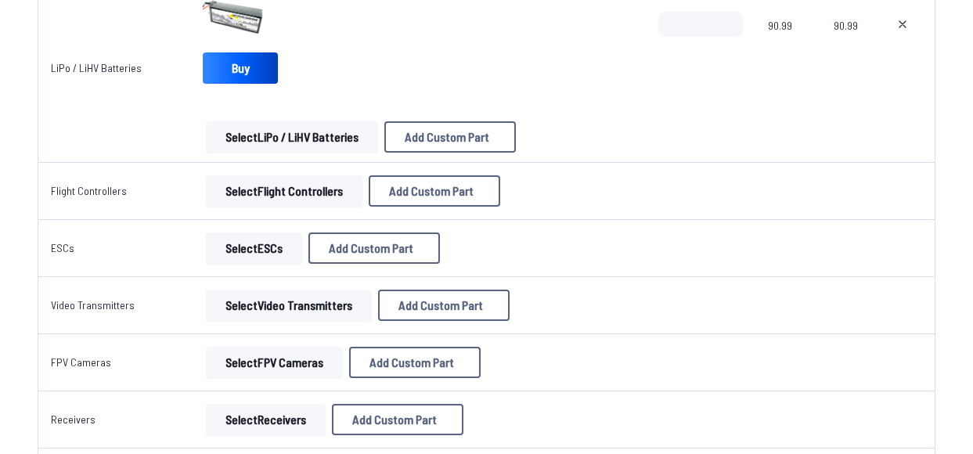
click at [305, 199] on button "Select Flight Controllers" at bounding box center [284, 190] width 156 height 31
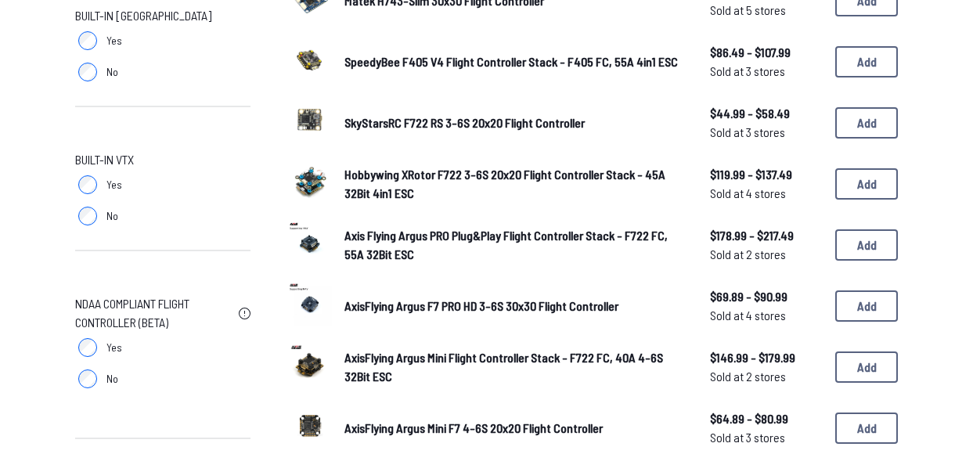
scroll to position [1006, 0]
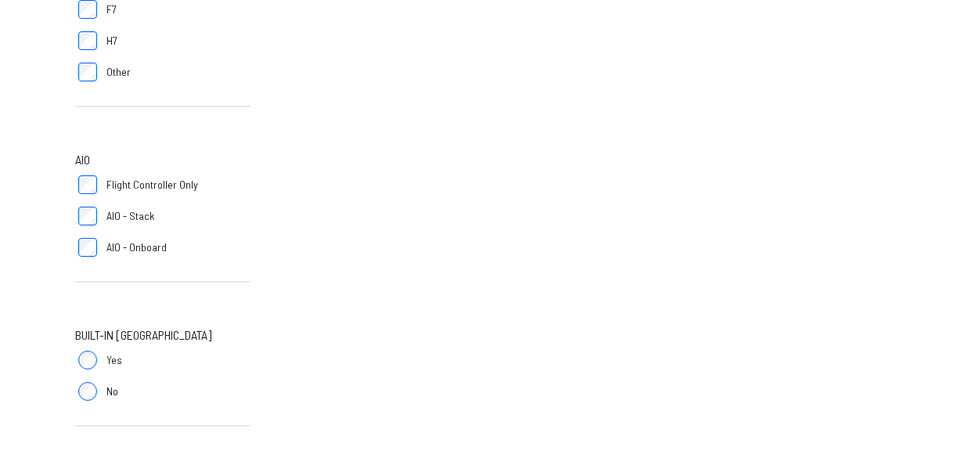
scroll to position [764, 0]
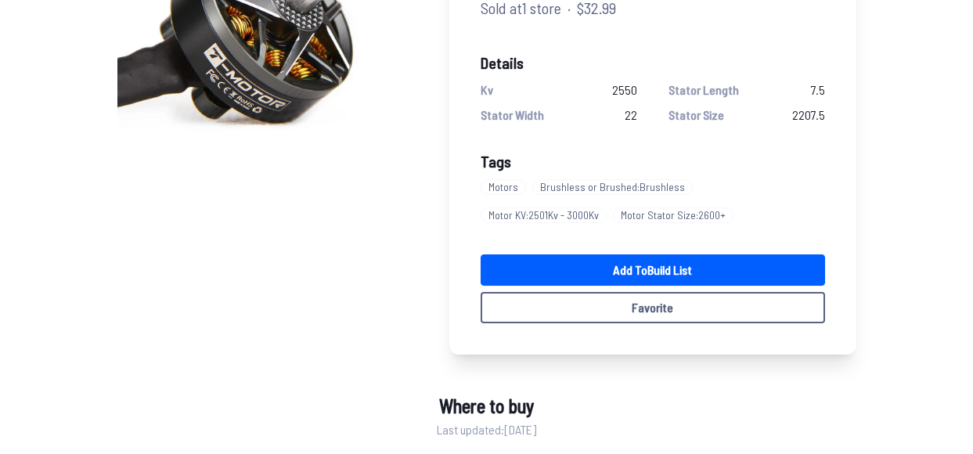
scroll to position [243, 0]
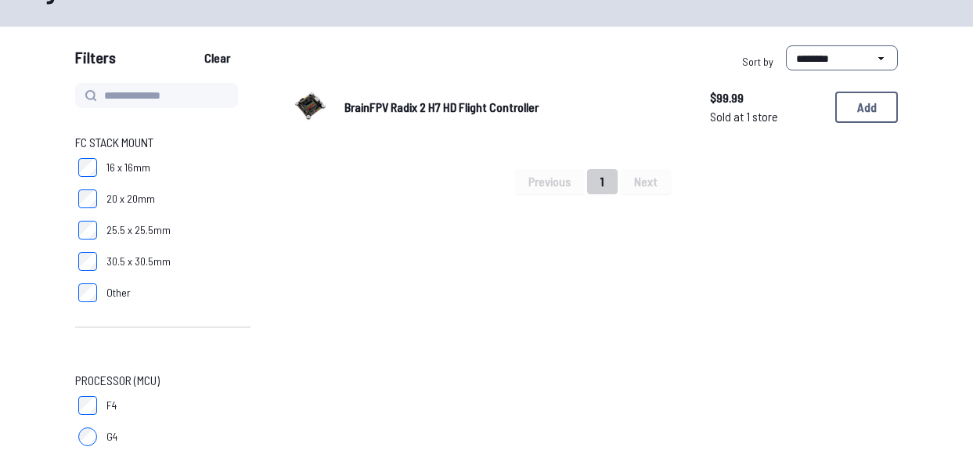
scroll to position [99, 0]
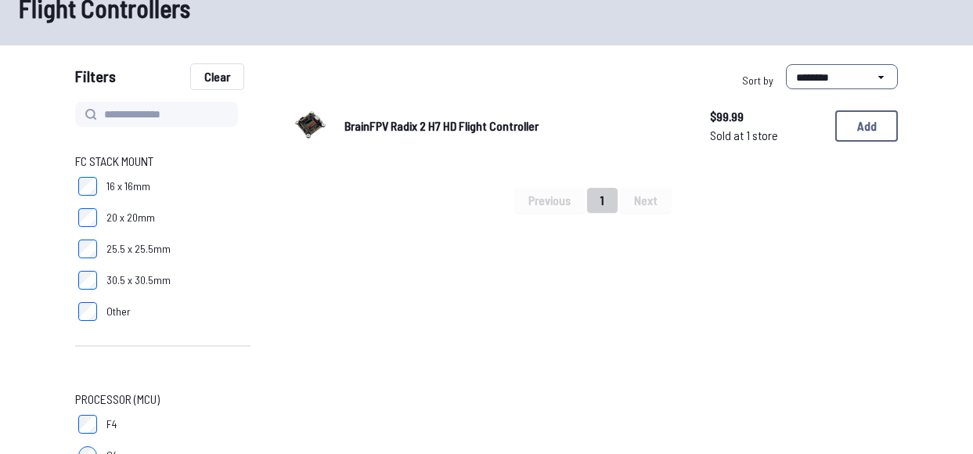
click at [199, 73] on button "Clear" at bounding box center [217, 76] width 52 height 25
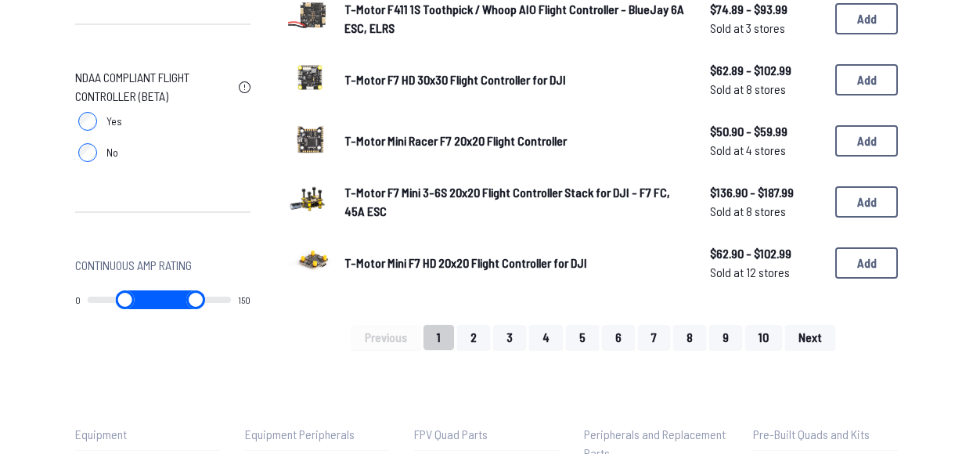
scroll to position [1122, 0]
click at [463, 332] on button "2" at bounding box center [473, 336] width 33 height 25
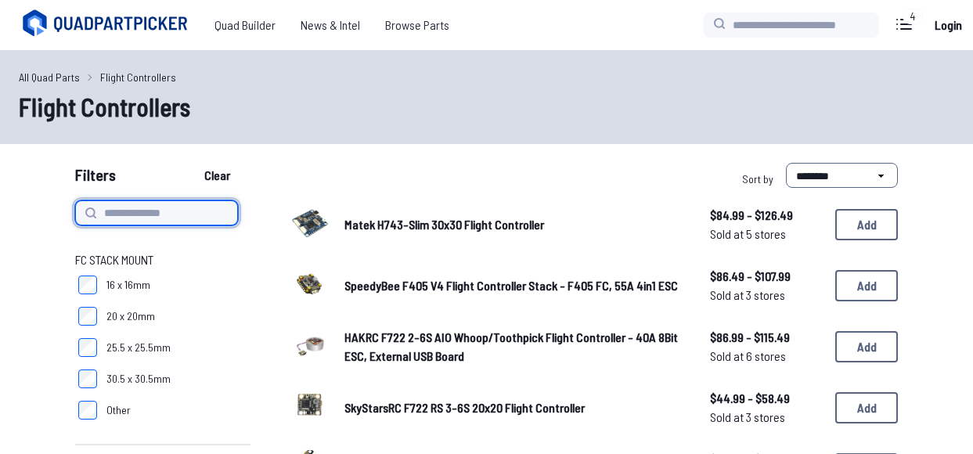
click at [124, 210] on input at bounding box center [156, 212] width 163 height 25
type input "**********"
click at [191, 163] on button "Clear" at bounding box center [217, 175] width 52 height 25
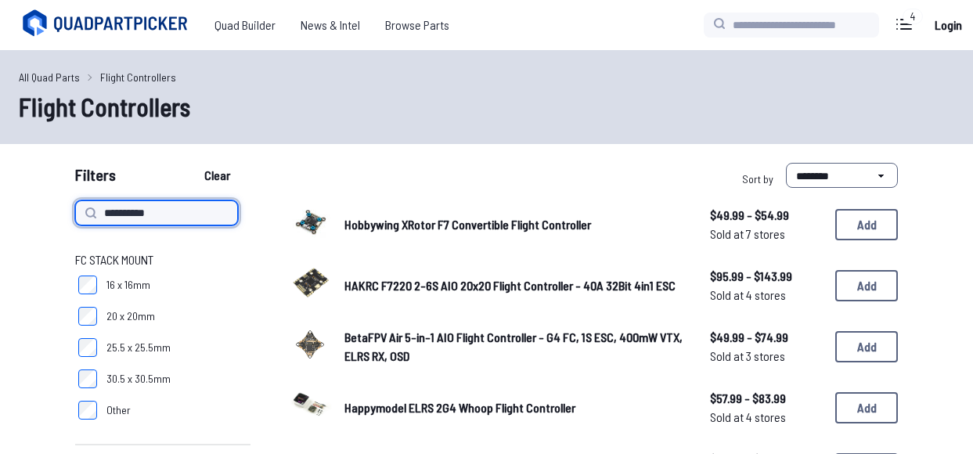
type input "**********"
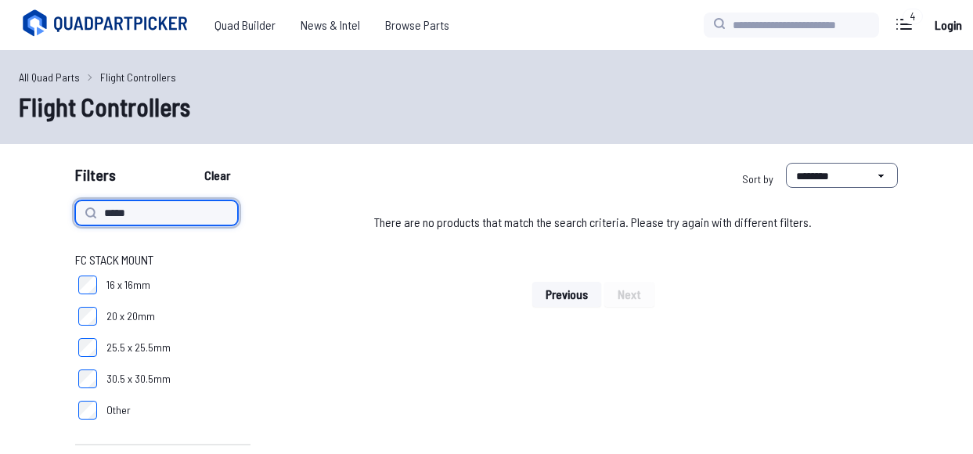
type input "*****"
click at [191, 163] on button "Clear" at bounding box center [217, 175] width 52 height 25
type input "*****"
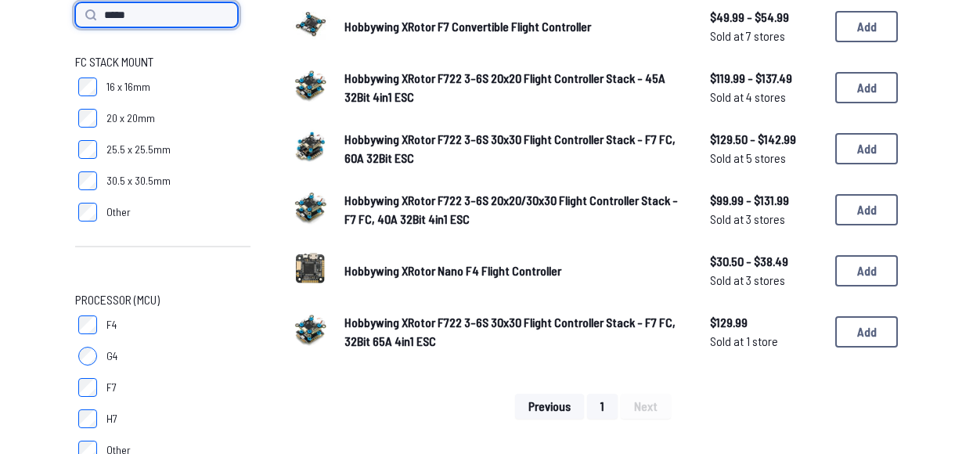
scroll to position [199, 0]
type input "*"
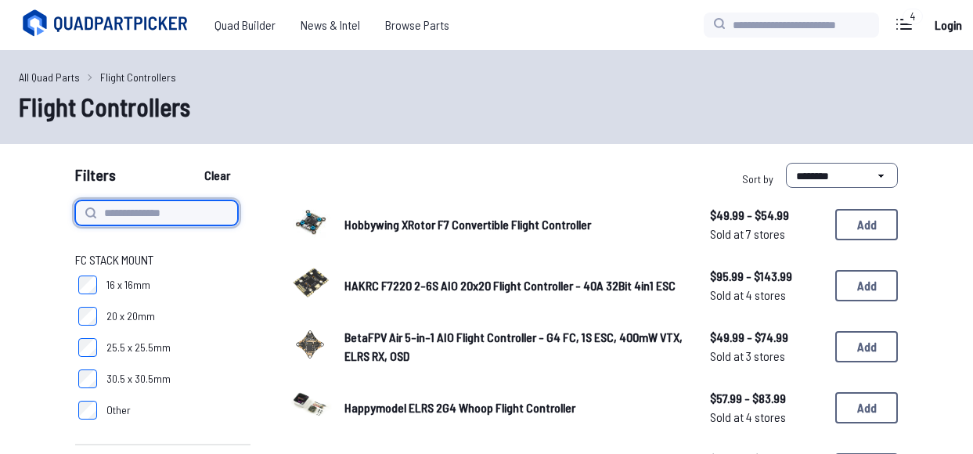
click at [191, 163] on button "Clear" at bounding box center [217, 175] width 52 height 25
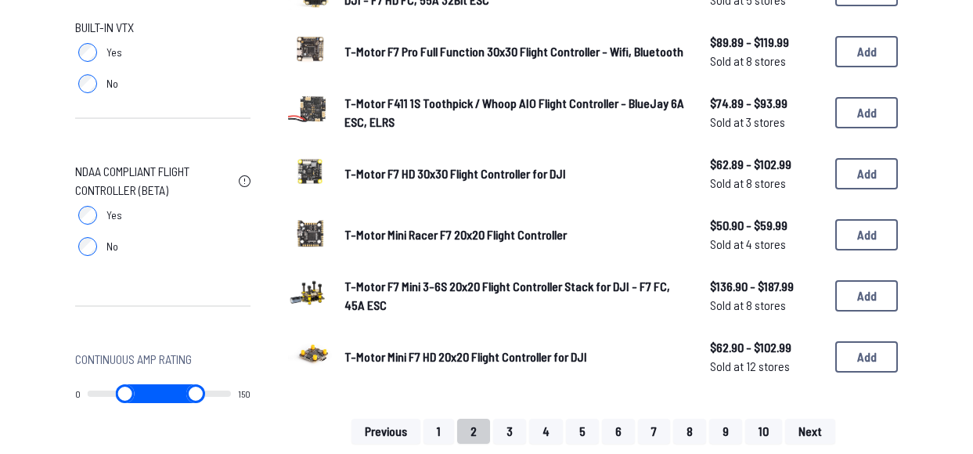
scroll to position [1060, 0]
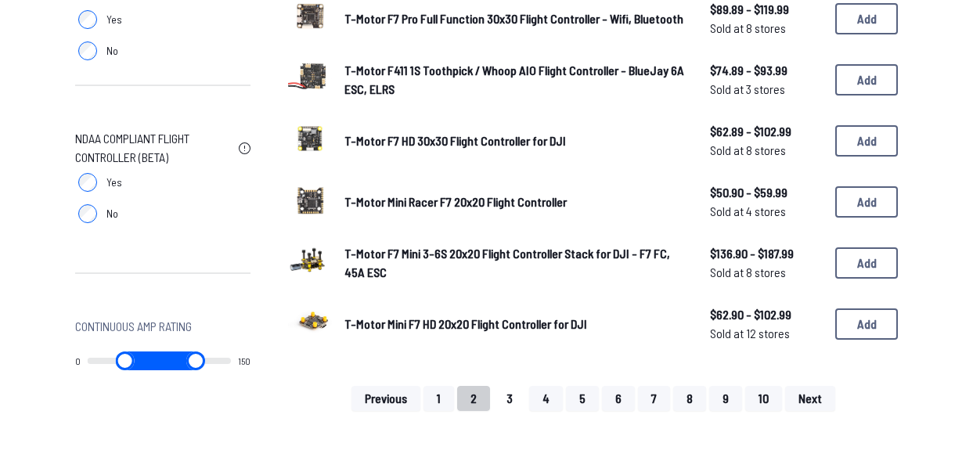
click at [503, 392] on button "3" at bounding box center [509, 398] width 33 height 25
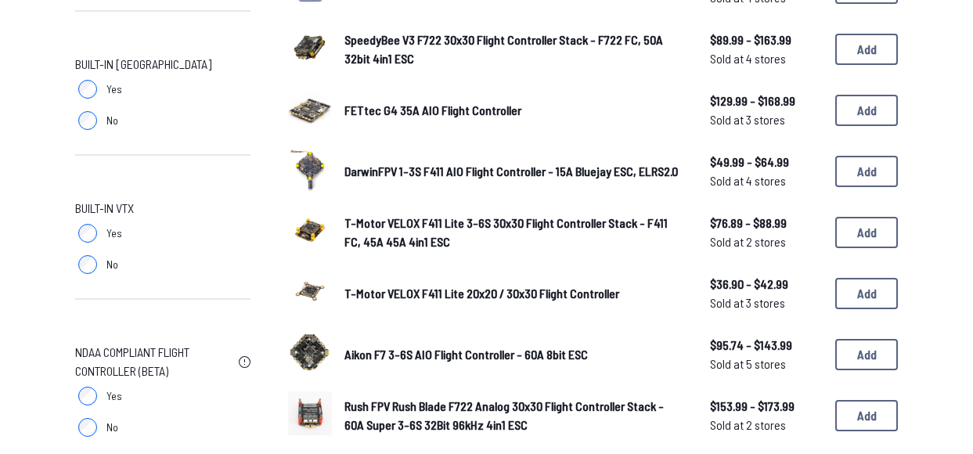
scroll to position [907, 0]
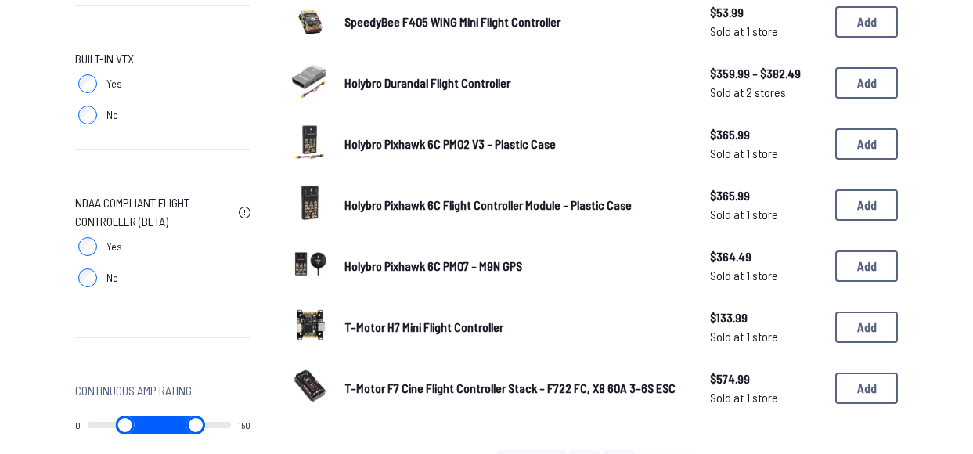
scroll to position [1066, 0]
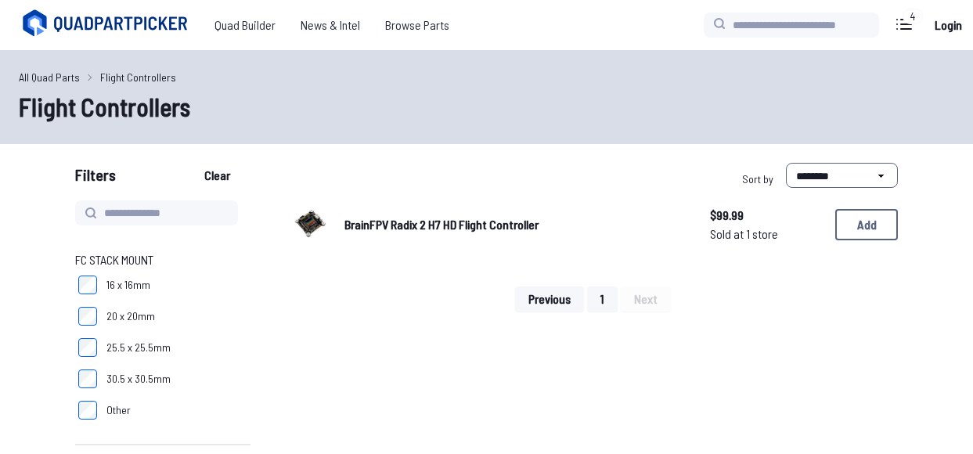
click at [370, 227] on span "BrainFPV Radix 2 H7 HD Flight Controller" at bounding box center [441, 224] width 194 height 15
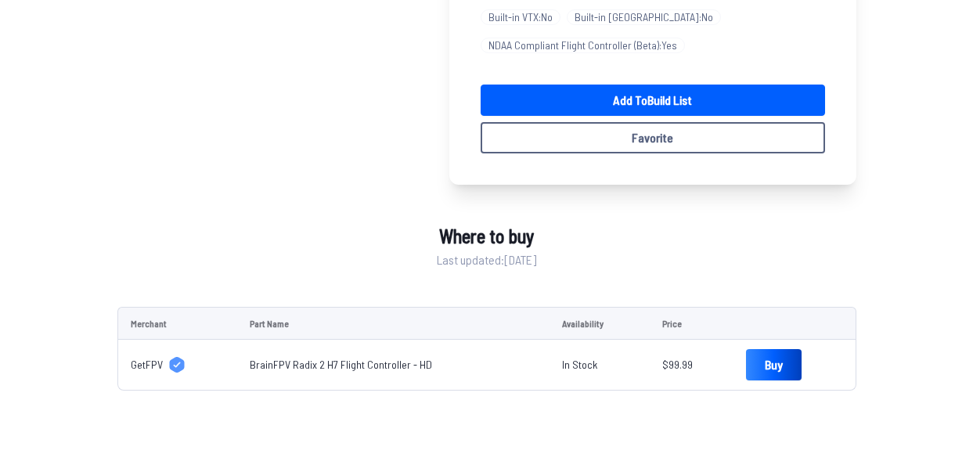
scroll to position [340, 0]
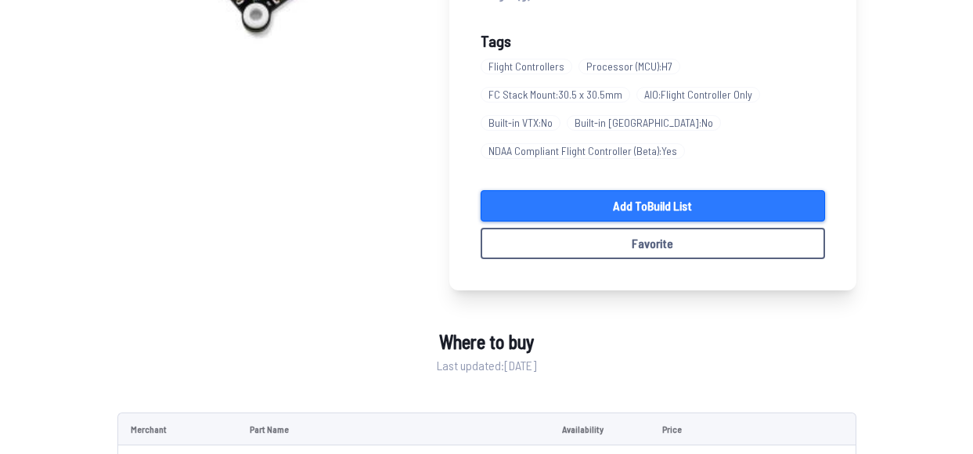
click at [585, 193] on link "Add to Build List" at bounding box center [652, 205] width 344 height 31
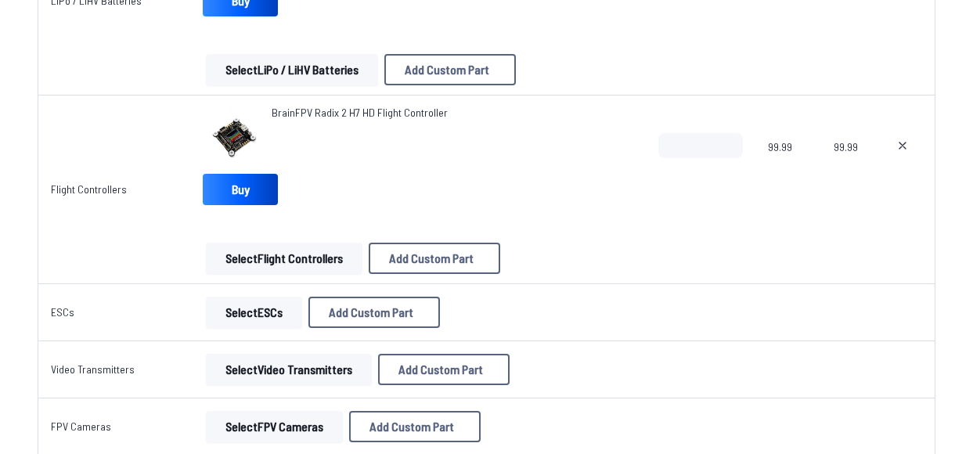
scroll to position [1012, 0]
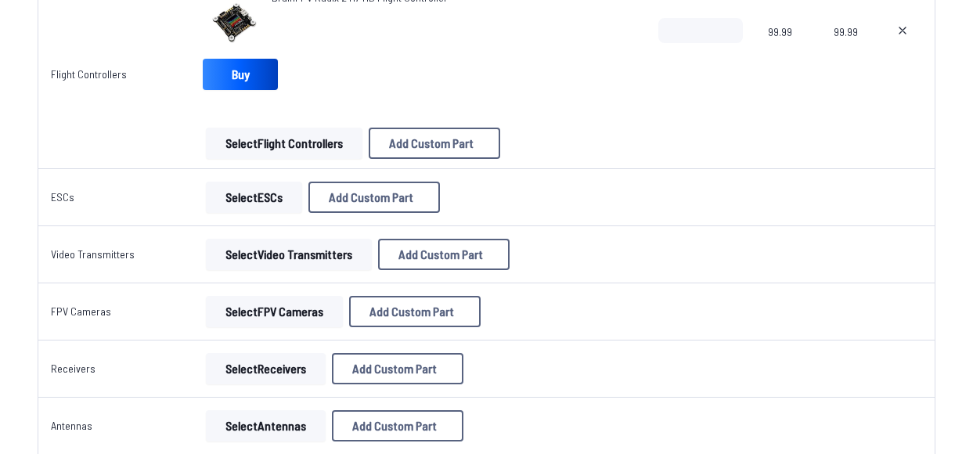
click at [256, 199] on button "Select ESCs" at bounding box center [254, 197] width 96 height 31
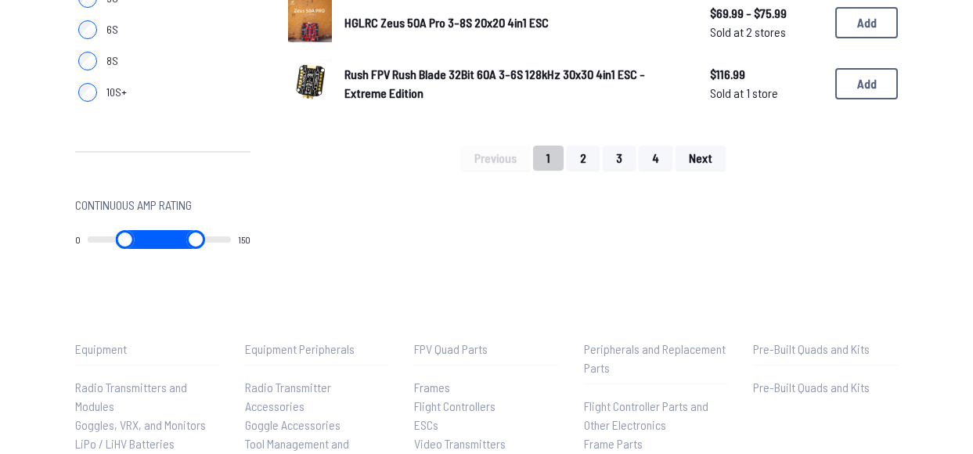
scroll to position [1219, 0]
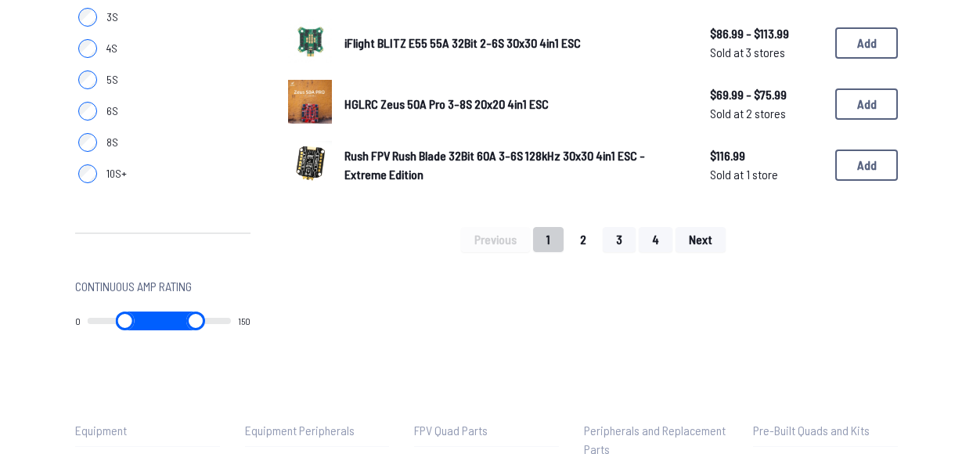
click at [576, 243] on button "2" at bounding box center [582, 239] width 33 height 25
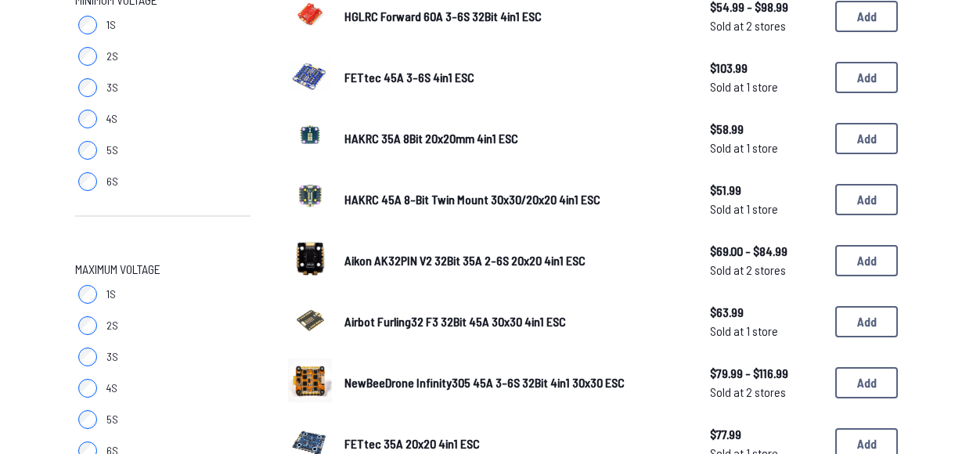
scroll to position [1061, 0]
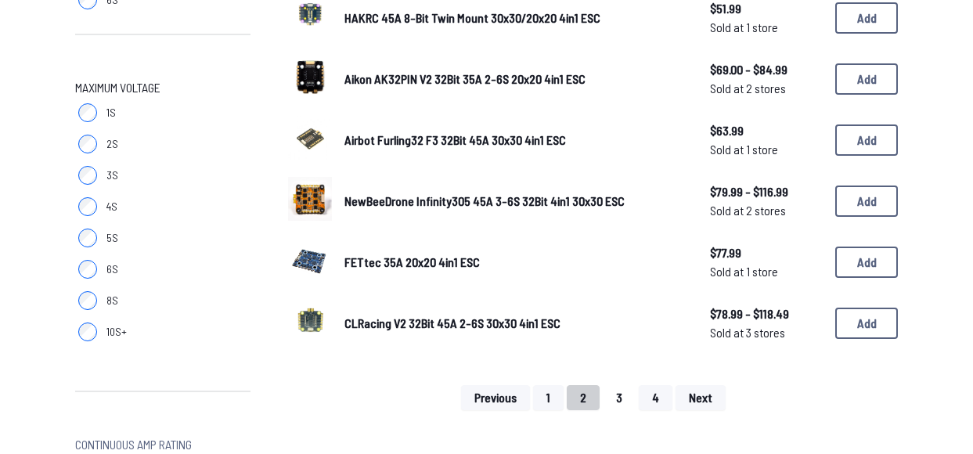
click at [610, 401] on button "3" at bounding box center [618, 397] width 33 height 25
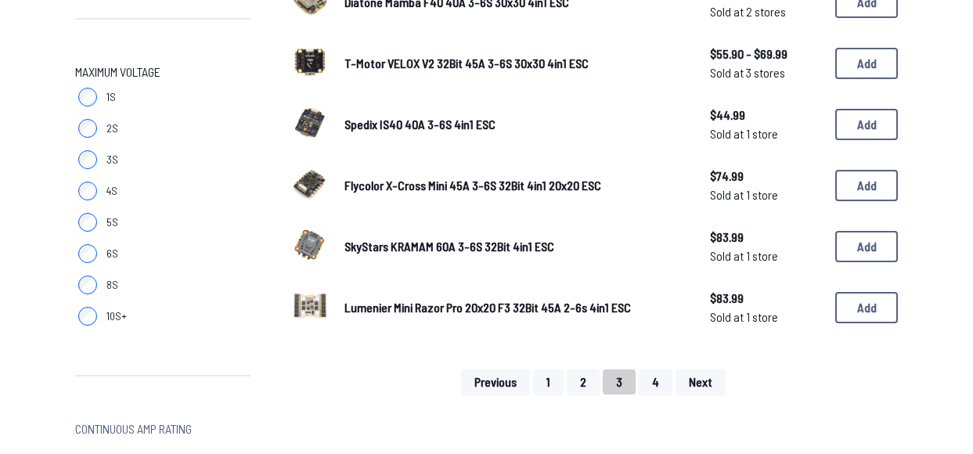
scroll to position [1079, 0]
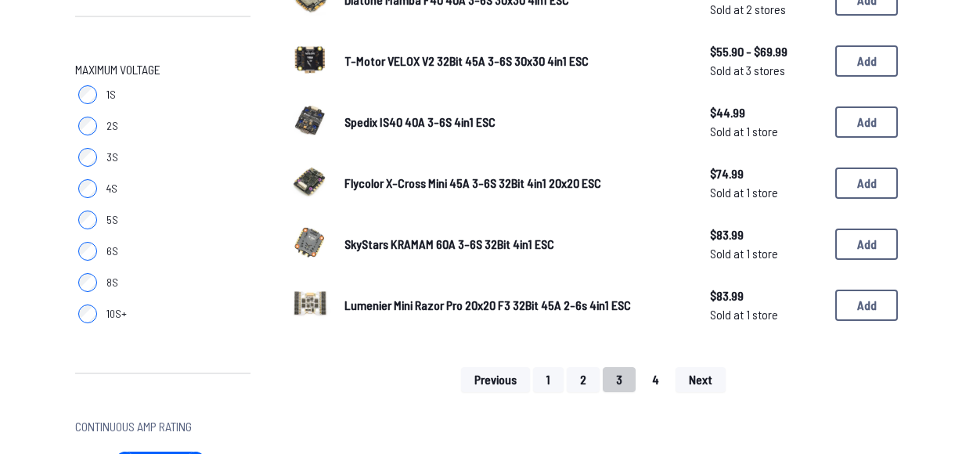
click at [640, 377] on button "4" at bounding box center [655, 379] width 34 height 25
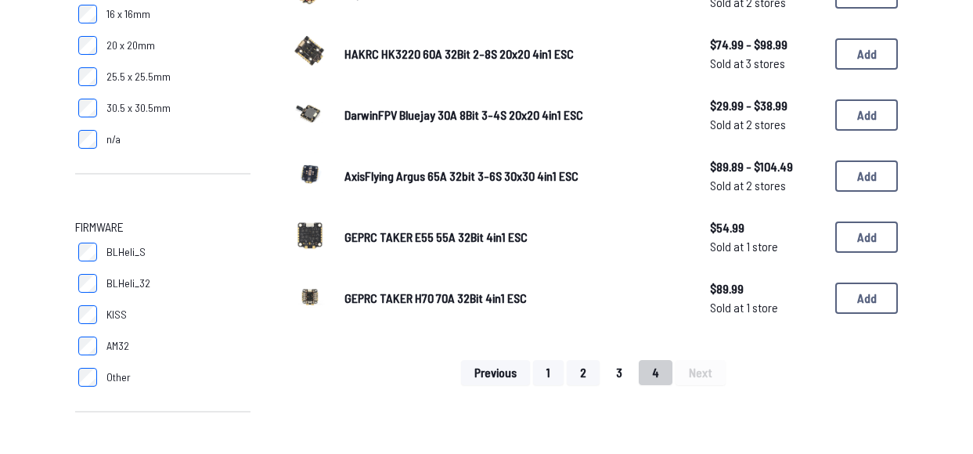
scroll to position [415, 0]
click at [581, 371] on button "2" at bounding box center [582, 371] width 33 height 25
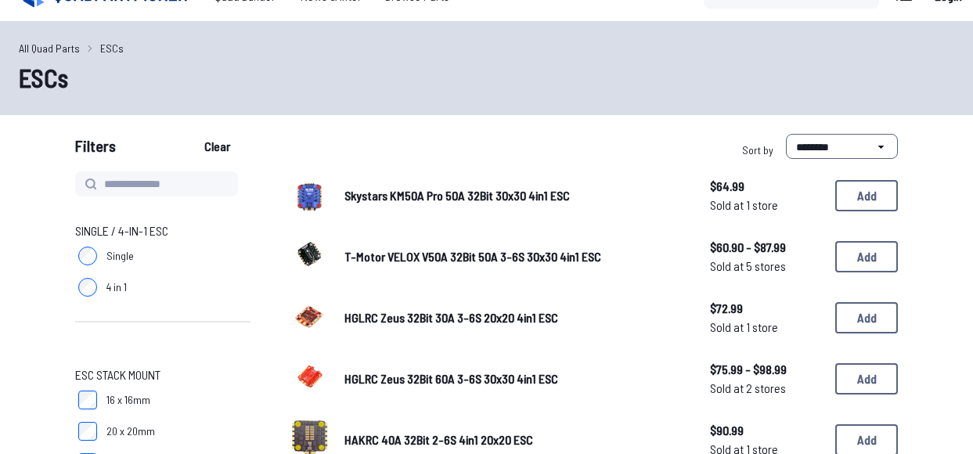
scroll to position [133, 0]
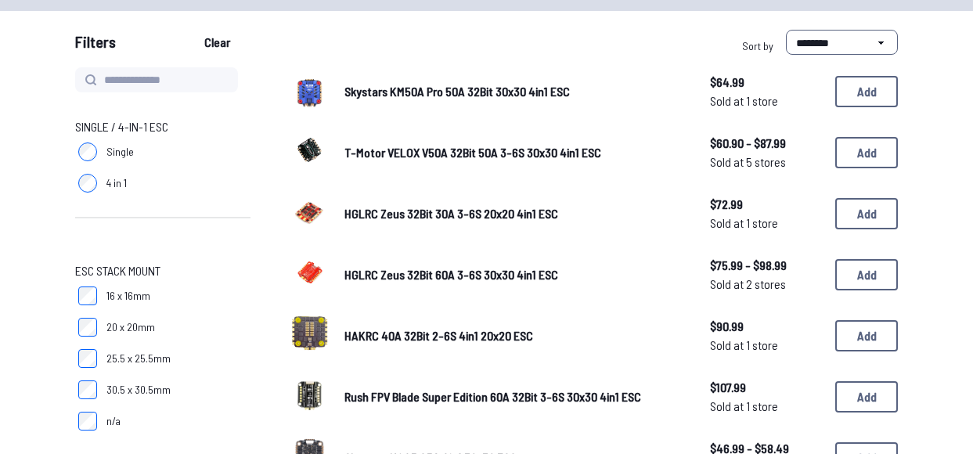
click at [457, 151] on span "T-Motor VELOX V50A 32Bit 50A 3-6S 30x30 4in1 ESC" at bounding box center [472, 152] width 257 height 15
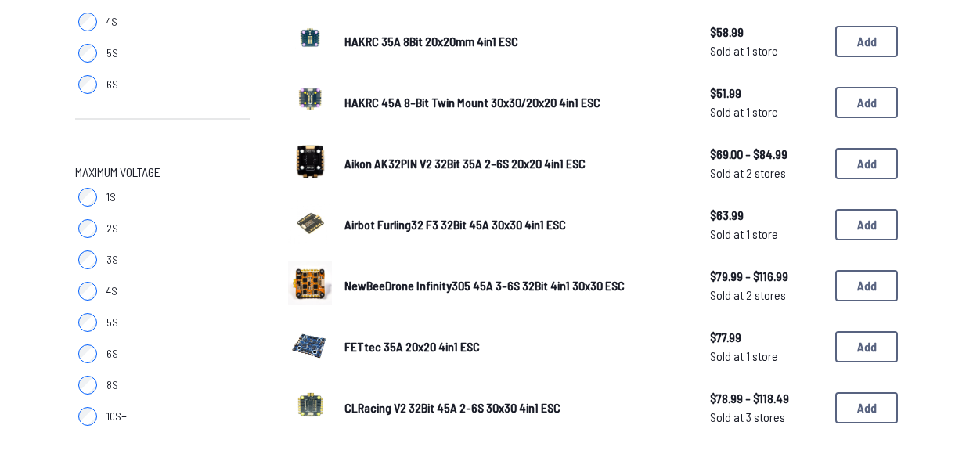
scroll to position [1059, 0]
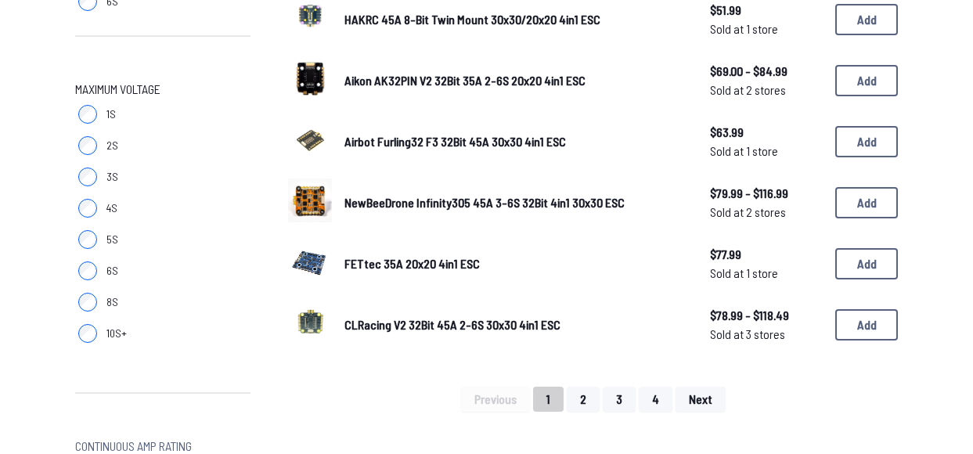
click at [545, 396] on button "1" at bounding box center [548, 399] width 31 height 25
click at [578, 409] on button "2" at bounding box center [582, 399] width 33 height 25
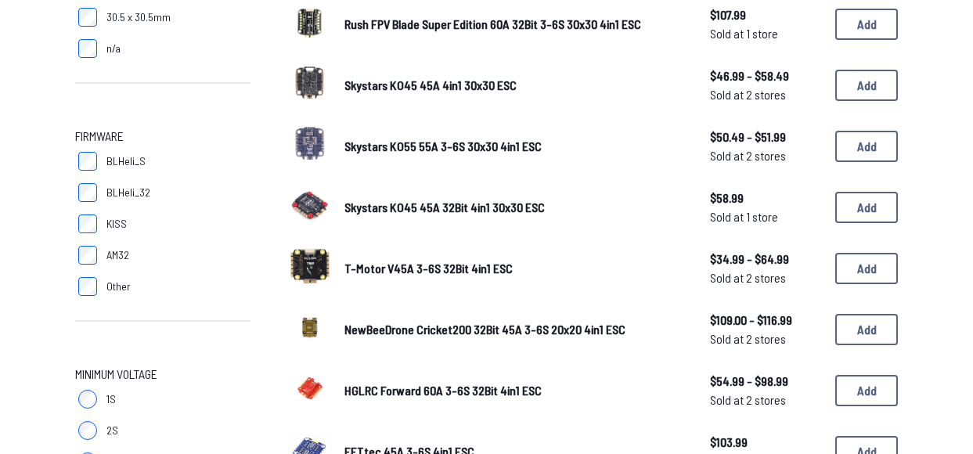
scroll to position [505, 0]
click at [378, 201] on span "Skystars KO45 45A 32Bit 4in1 30x30 ESC" at bounding box center [444, 207] width 200 height 15
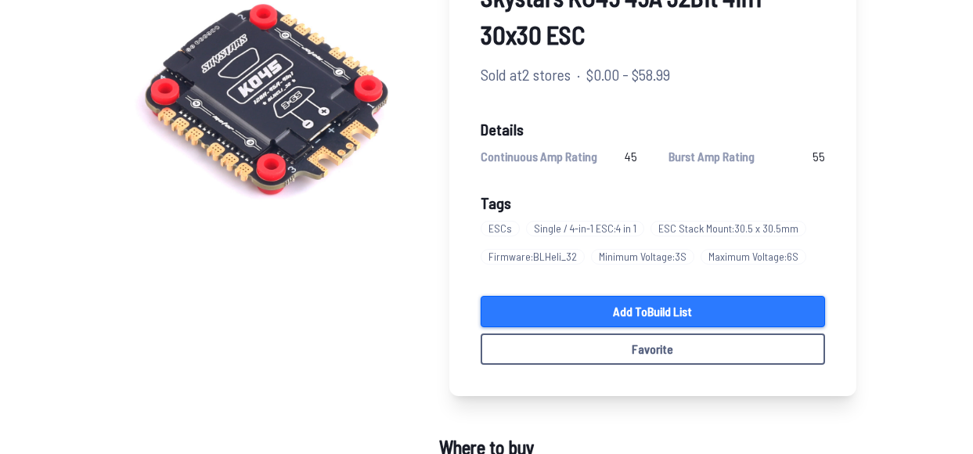
scroll to position [178, 0]
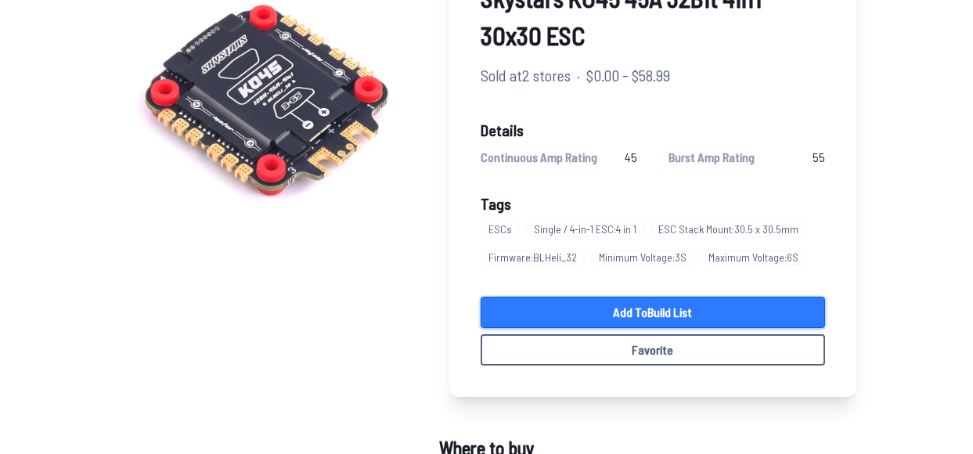
click at [559, 318] on link "Add to Build List" at bounding box center [652, 312] width 344 height 31
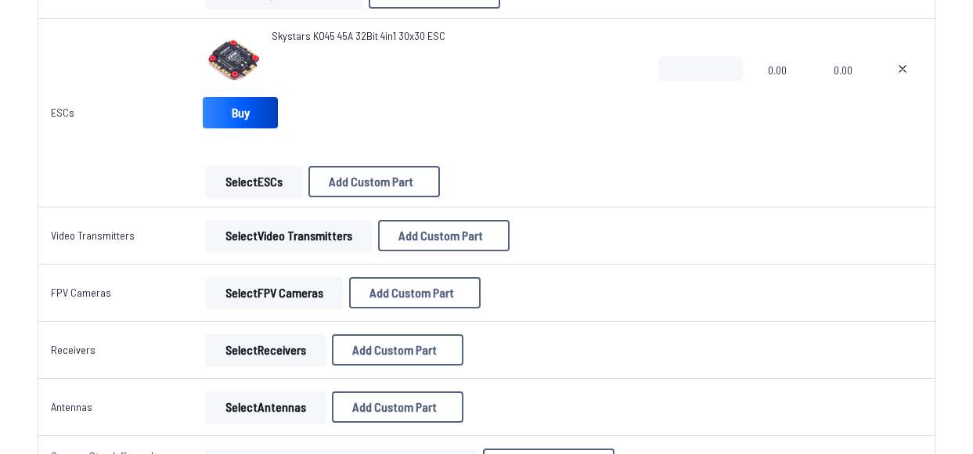
scroll to position [1232, 0]
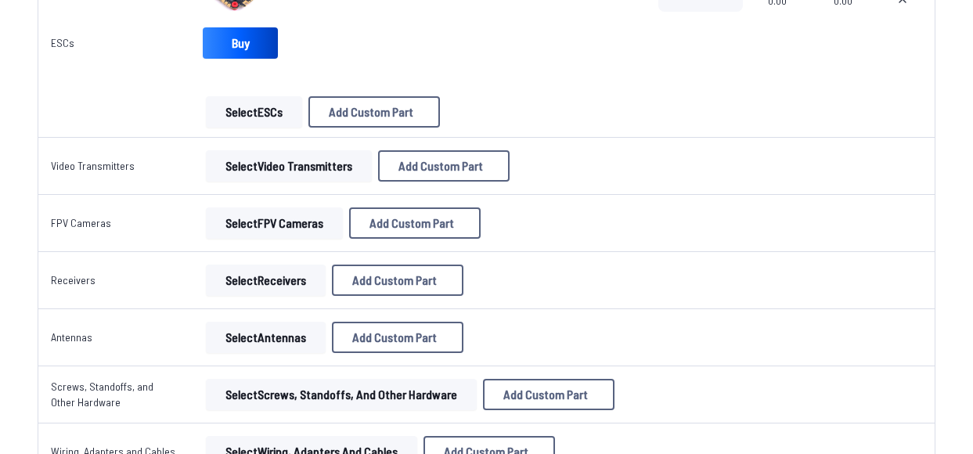
click at [304, 173] on button "Select Video Transmitters" at bounding box center [289, 165] width 166 height 31
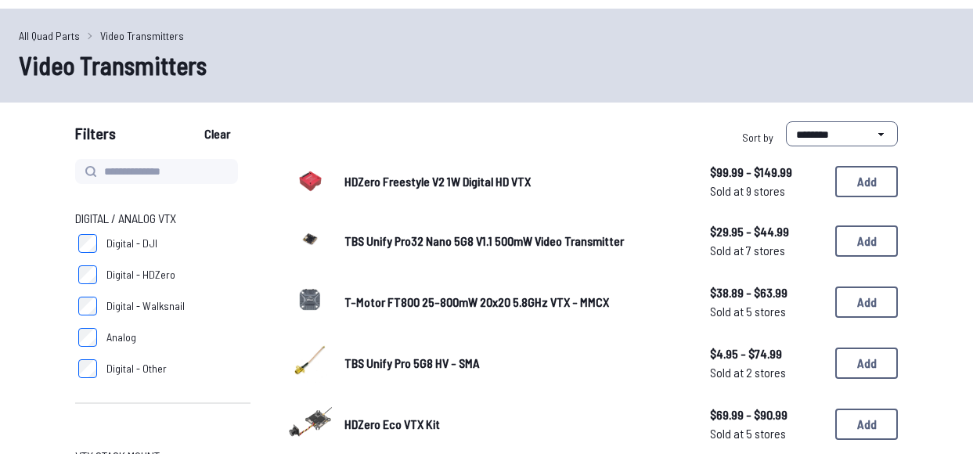
scroll to position [85, 0]
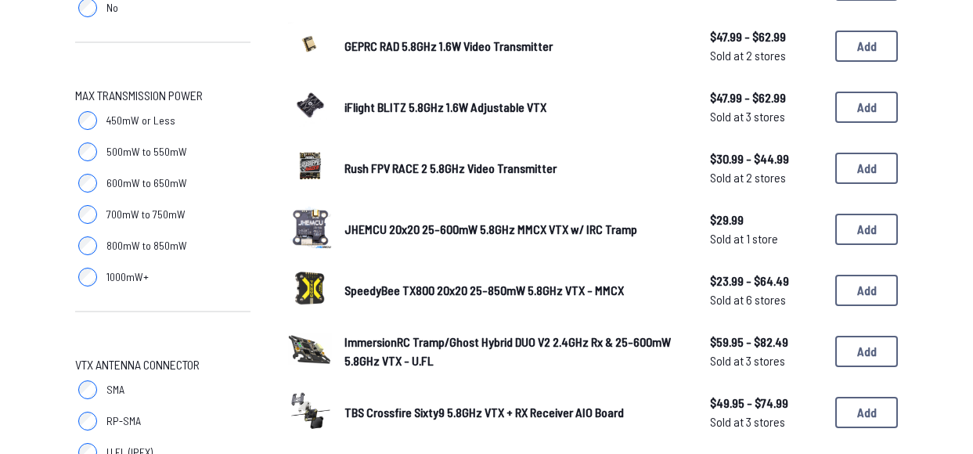
scroll to position [973, 0]
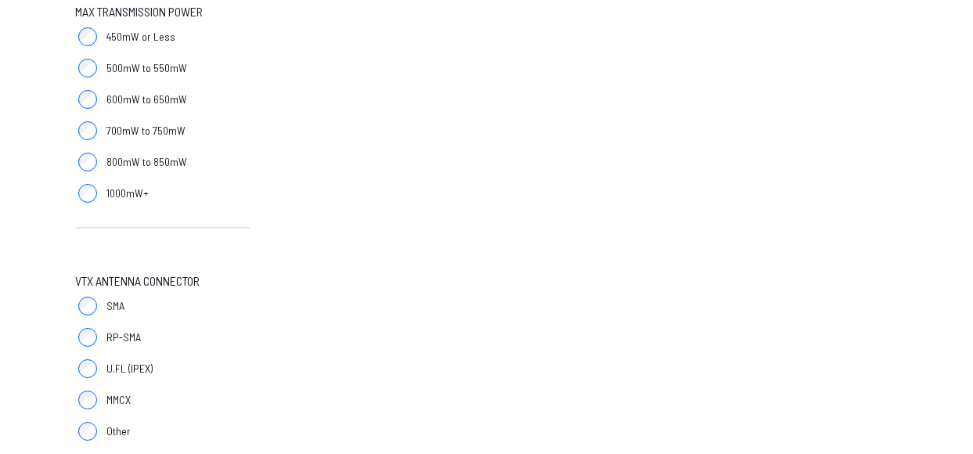
scroll to position [924, 0]
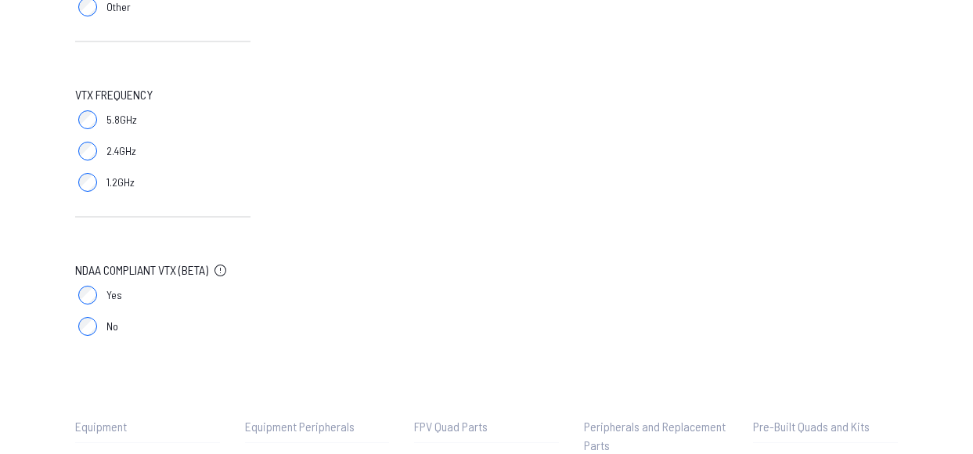
scroll to position [1255, 0]
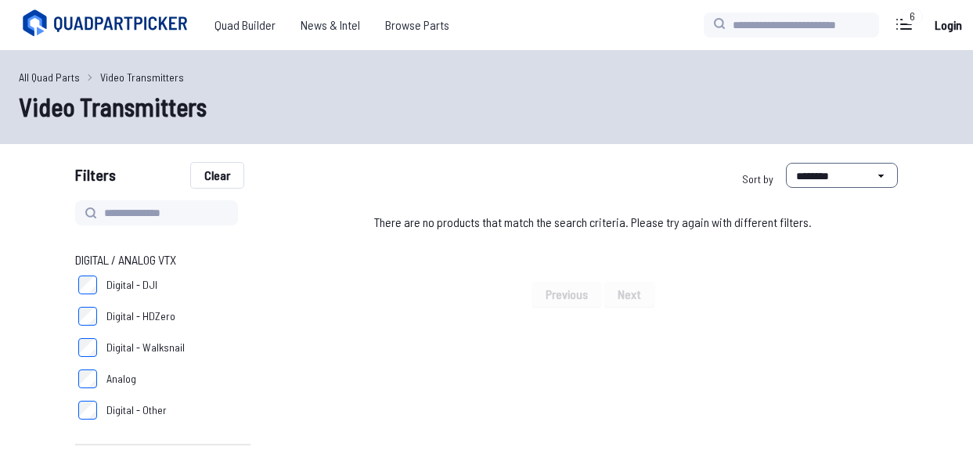
click at [214, 175] on button "Clear" at bounding box center [217, 175] width 52 height 25
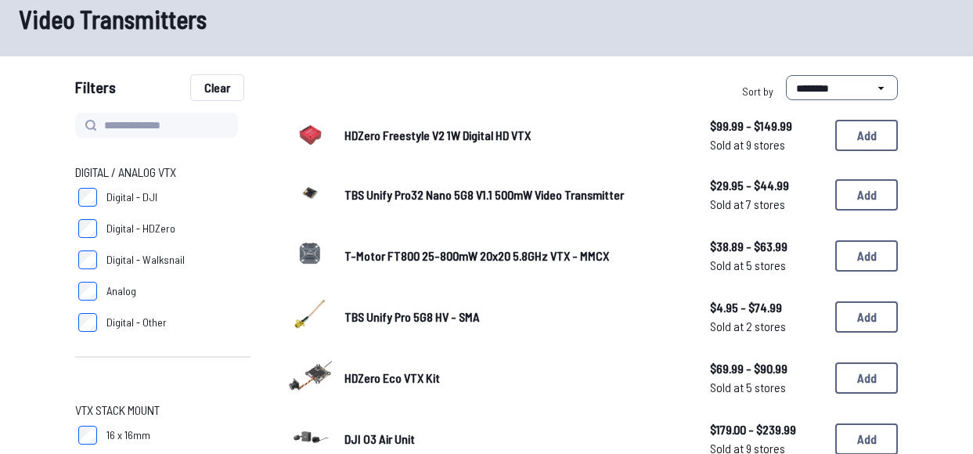
scroll to position [108, 0]
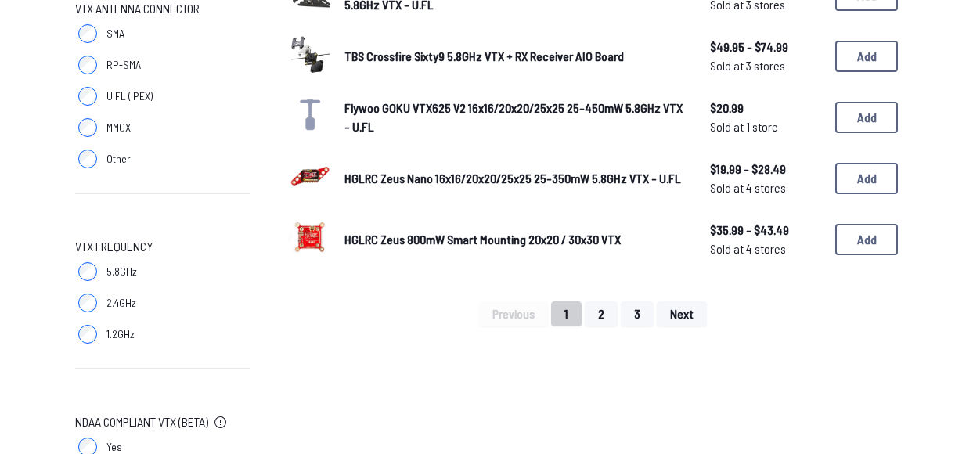
scroll to position [1324, 0]
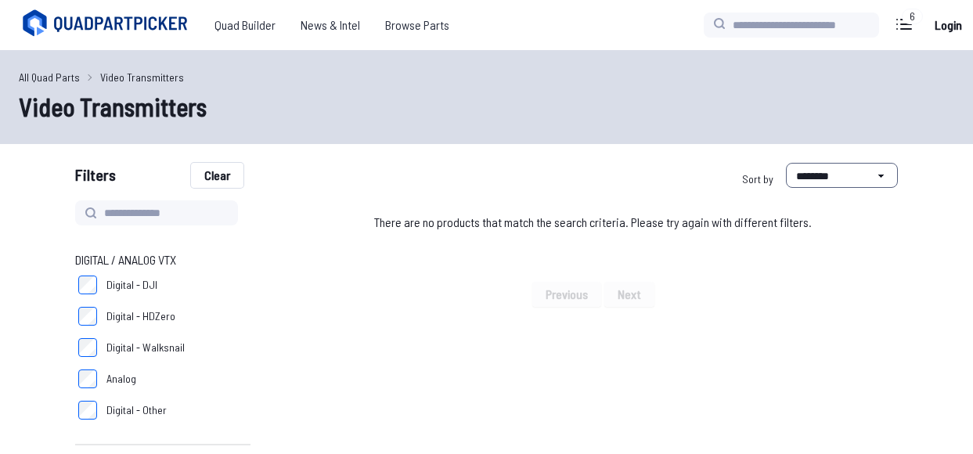
click at [229, 172] on button "Clear" at bounding box center [217, 175] width 52 height 25
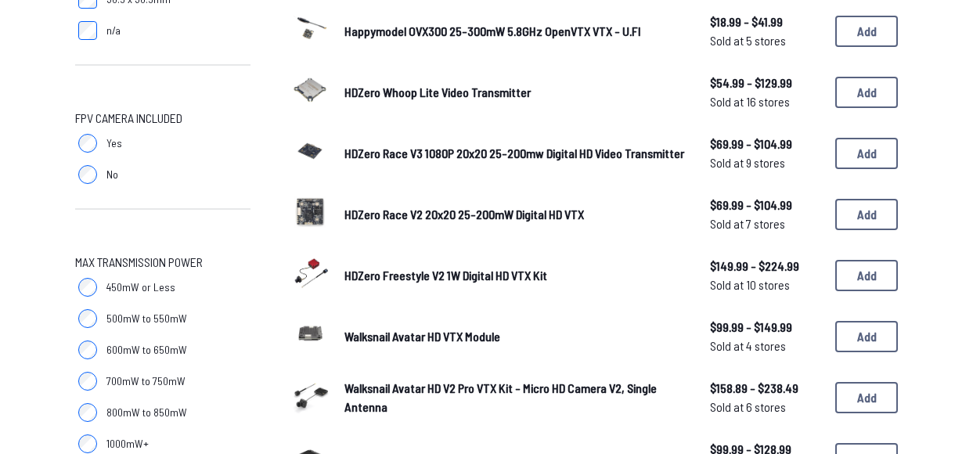
scroll to position [616, 0]
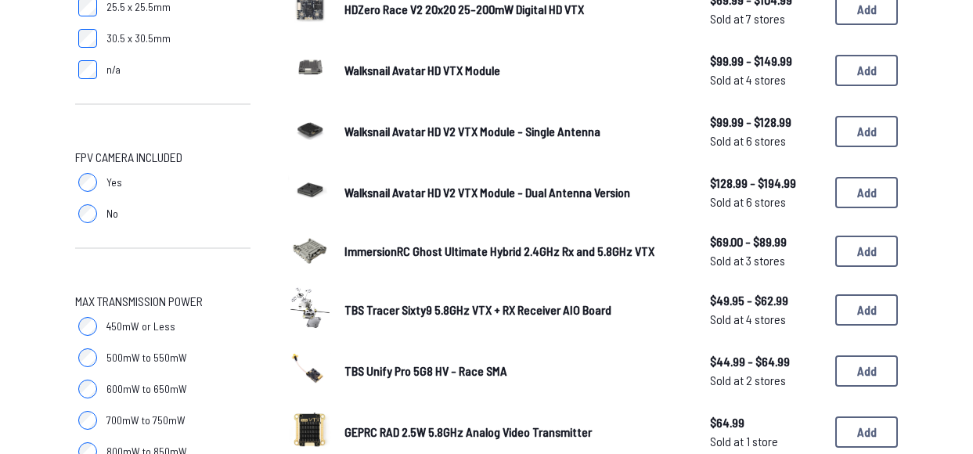
scroll to position [586, 0]
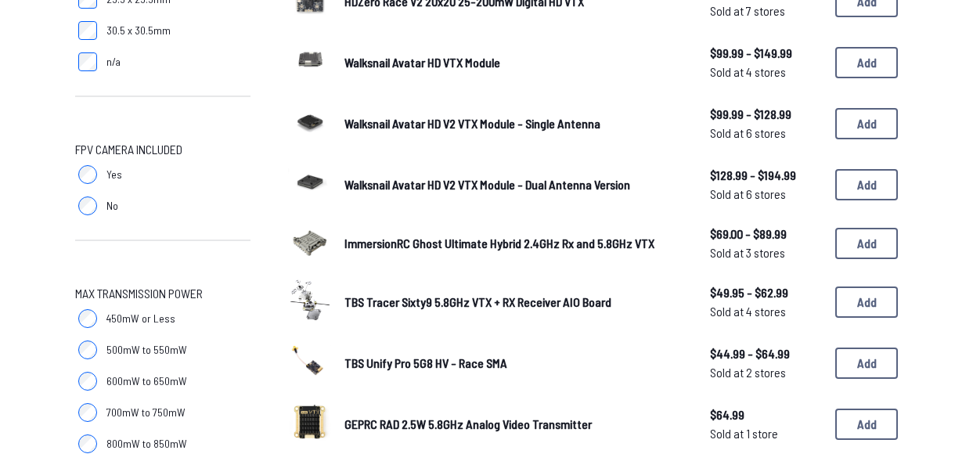
click at [424, 240] on span "ImmersionRC Ghost Ultimate Hybrid 2.4GHz Rx and 5.8GHz VTX" at bounding box center [499, 243] width 310 height 15
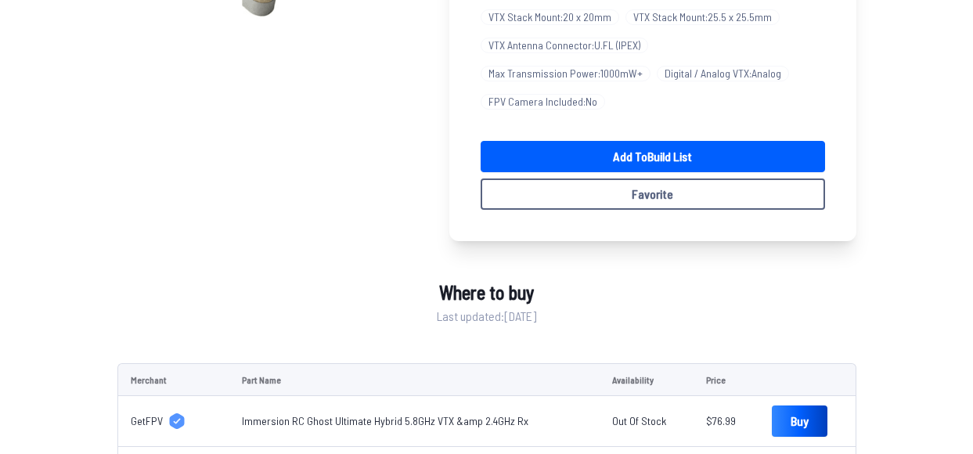
scroll to position [309, 0]
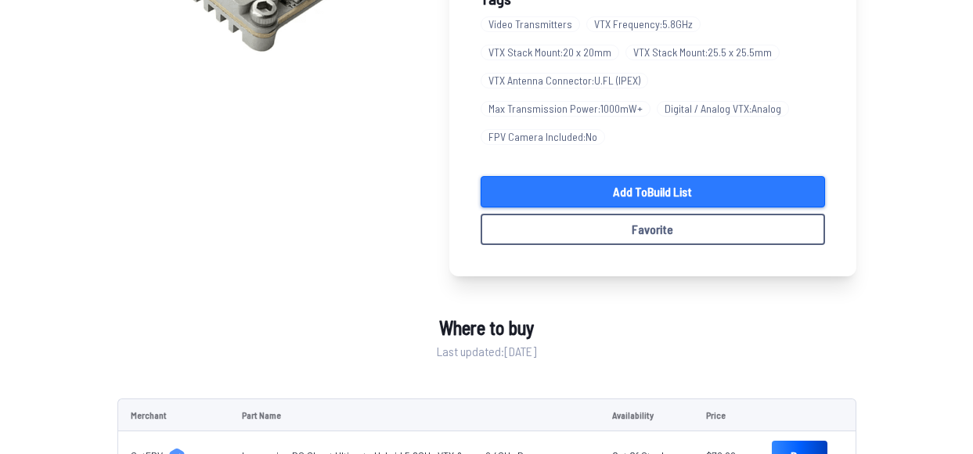
click at [563, 194] on link "Add to Build List" at bounding box center [652, 191] width 344 height 31
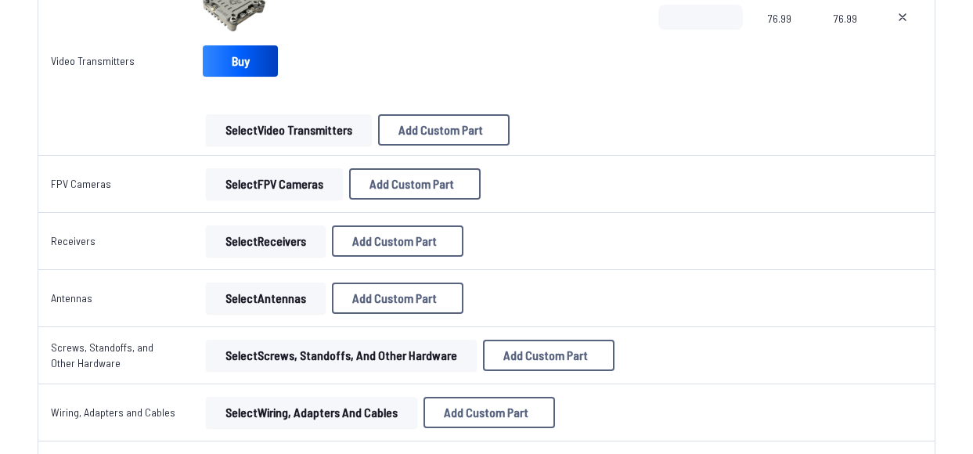
scroll to position [1404, 0]
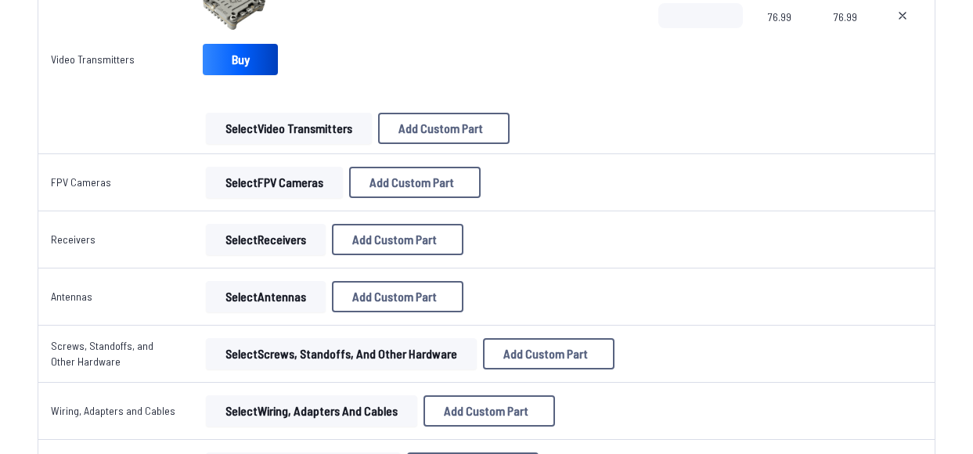
click at [279, 192] on button "Select FPV Cameras" at bounding box center [274, 182] width 137 height 31
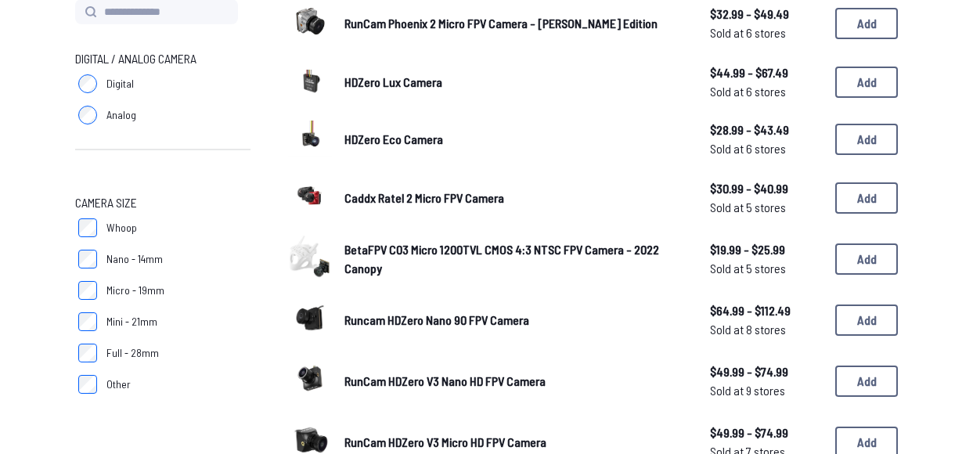
scroll to position [221, 0]
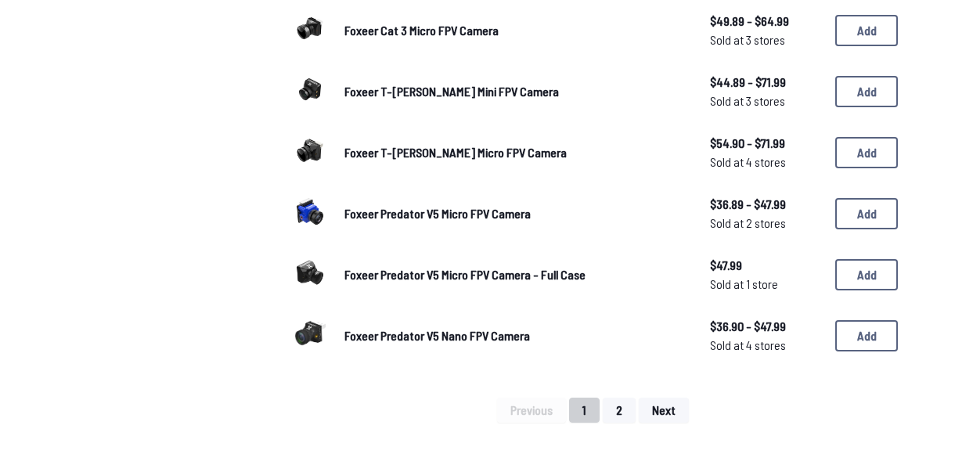
scroll to position [1049, 0]
click at [617, 418] on button "2" at bounding box center [618, 409] width 33 height 25
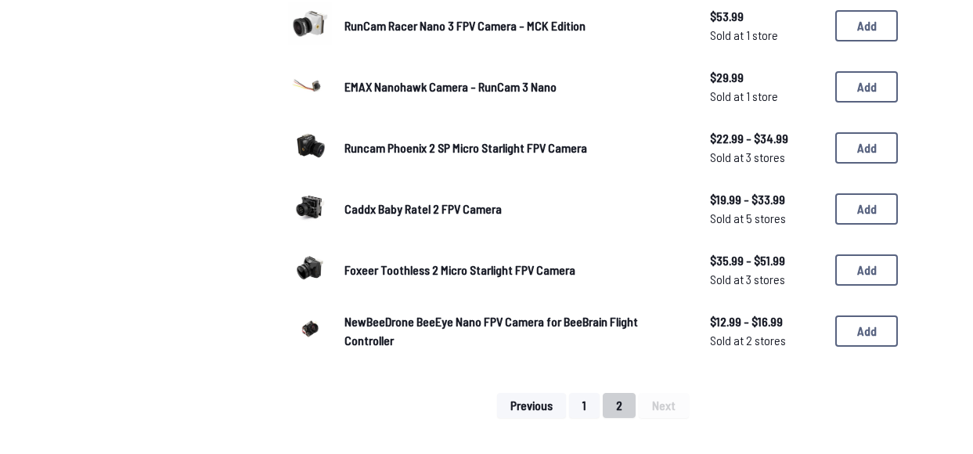
scroll to position [749, 0]
click at [578, 403] on button "1" at bounding box center [584, 404] width 31 height 25
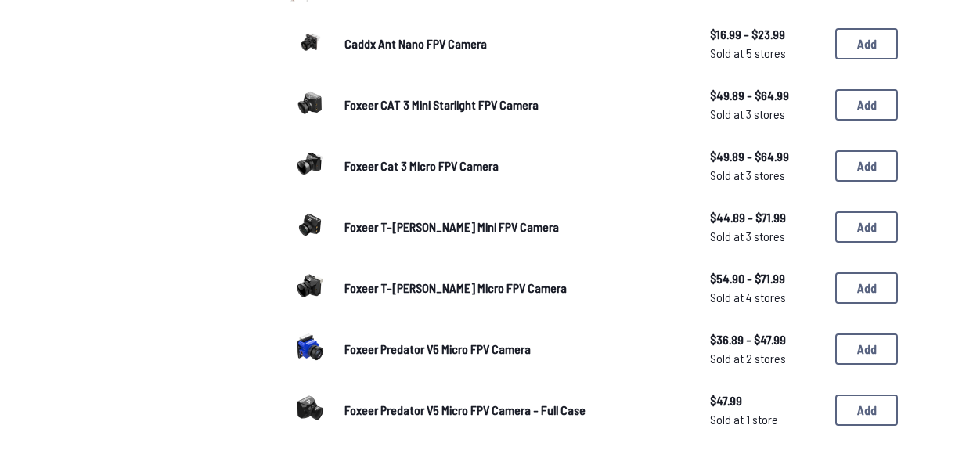
scroll to position [1012, 0]
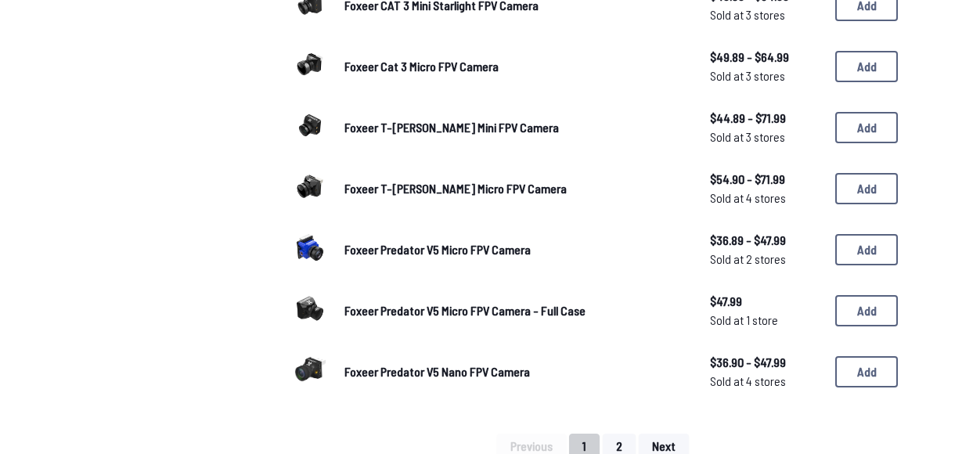
click at [485, 367] on span "Foxeer Predator V5 Nano FPV Camera" at bounding box center [436, 371] width 185 height 15
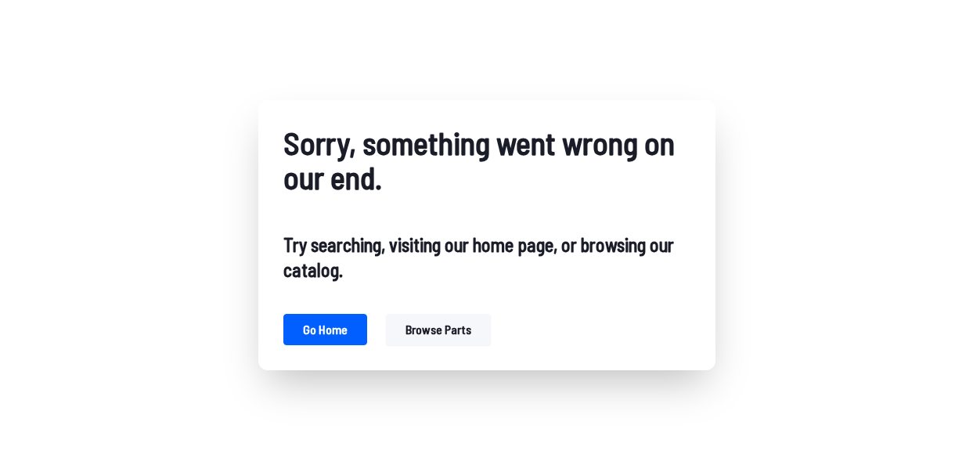
scroll to position [116, 0]
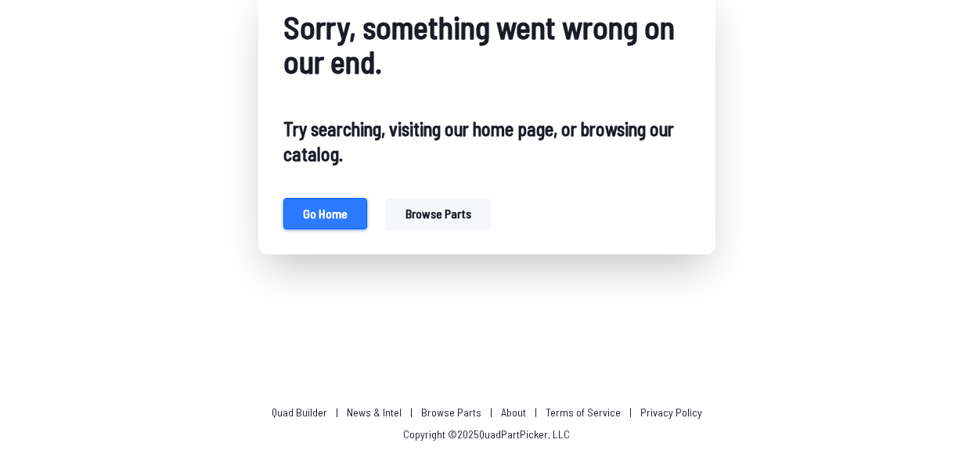
click at [327, 218] on button "Go home" at bounding box center [325, 213] width 84 height 31
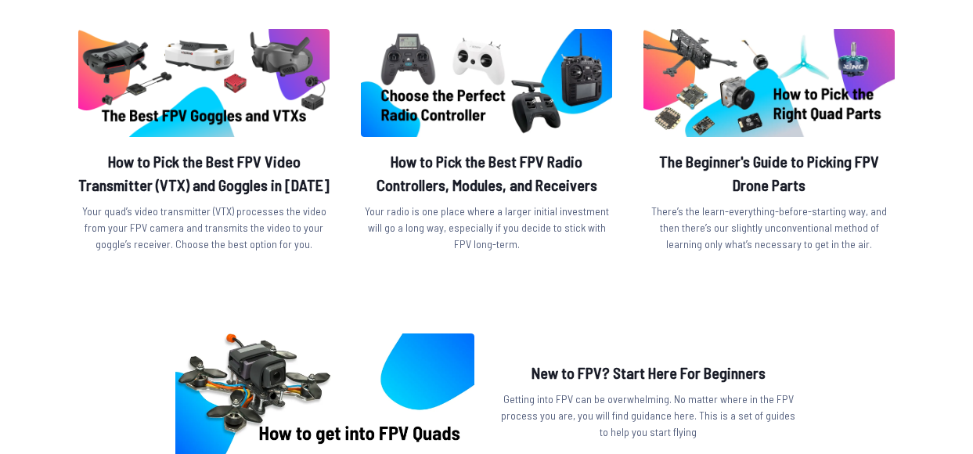
scroll to position [653, 0]
